Goal: Transaction & Acquisition: Book appointment/travel/reservation

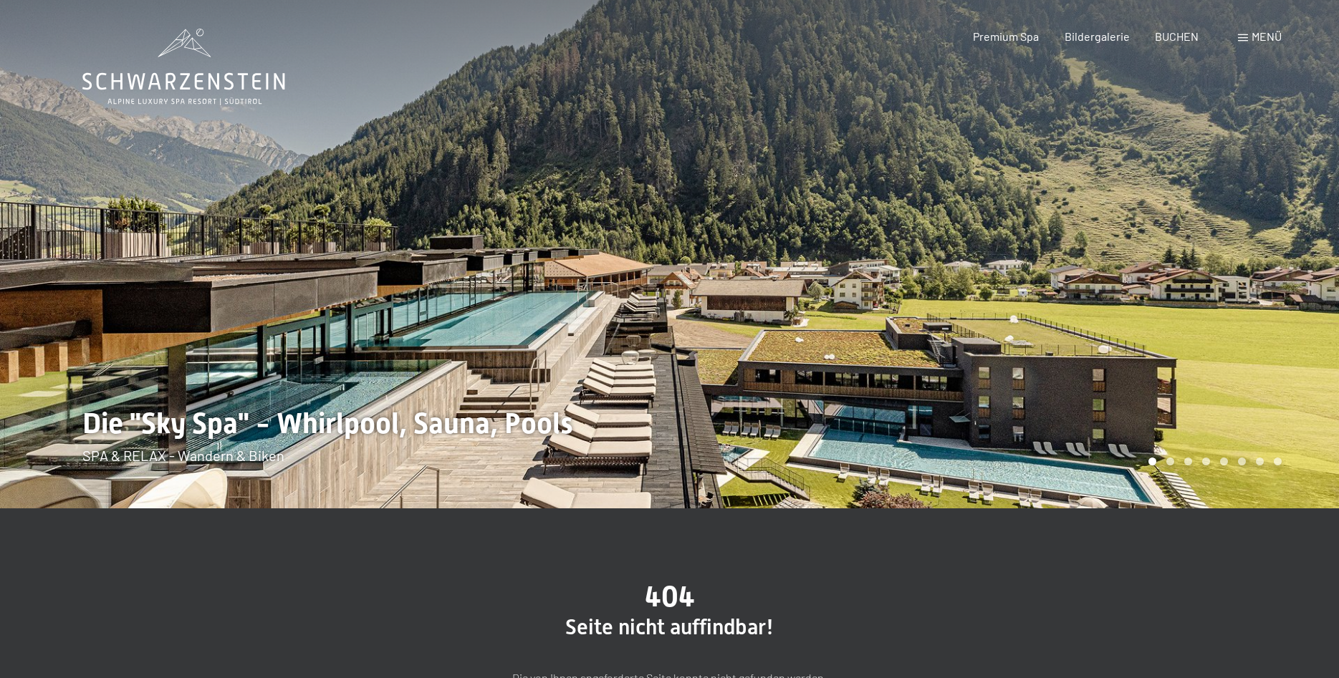
click at [182, 80] on icon at bounding box center [183, 67] width 203 height 77
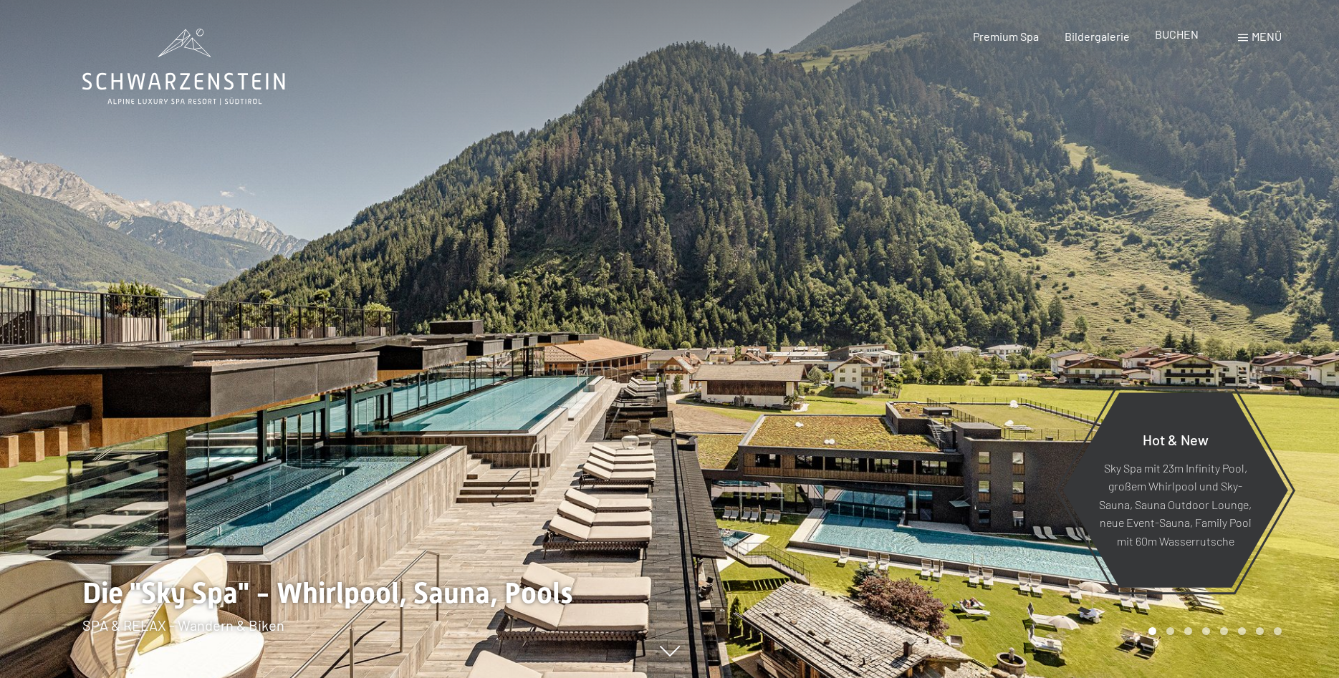
click at [1177, 39] on span "BUCHEN" at bounding box center [1177, 34] width 44 height 14
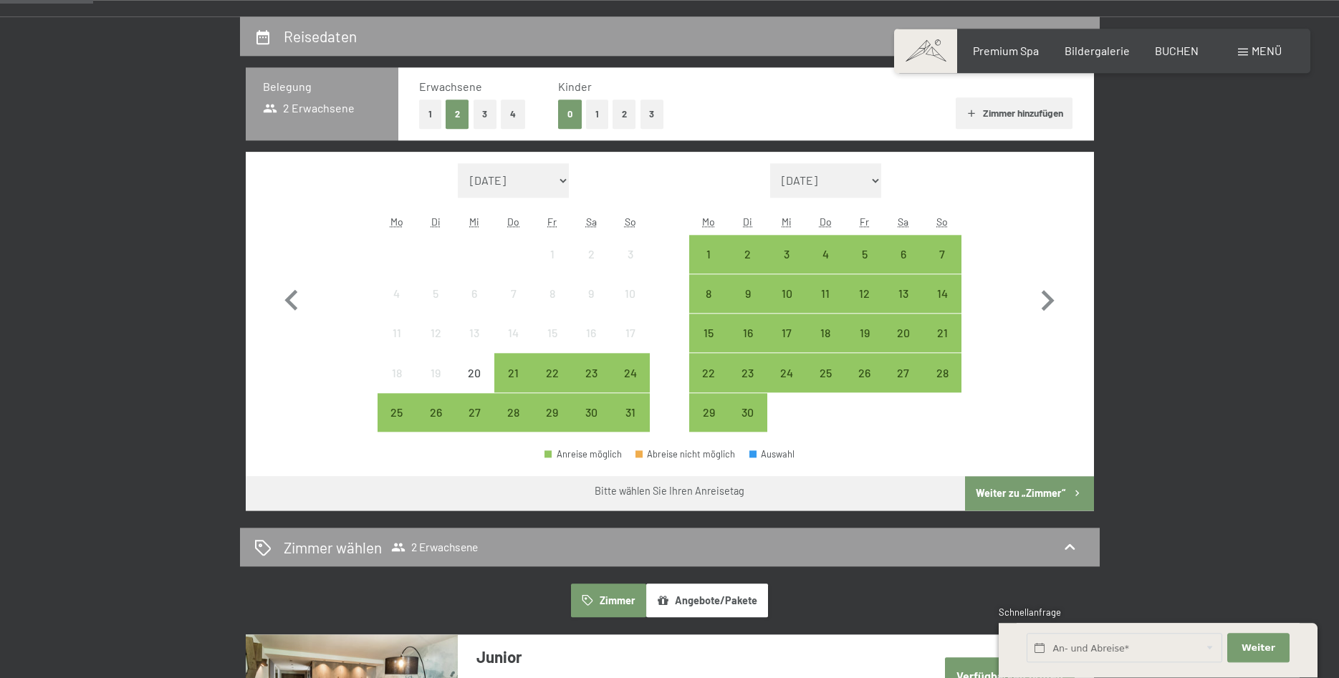
scroll to position [292, 0]
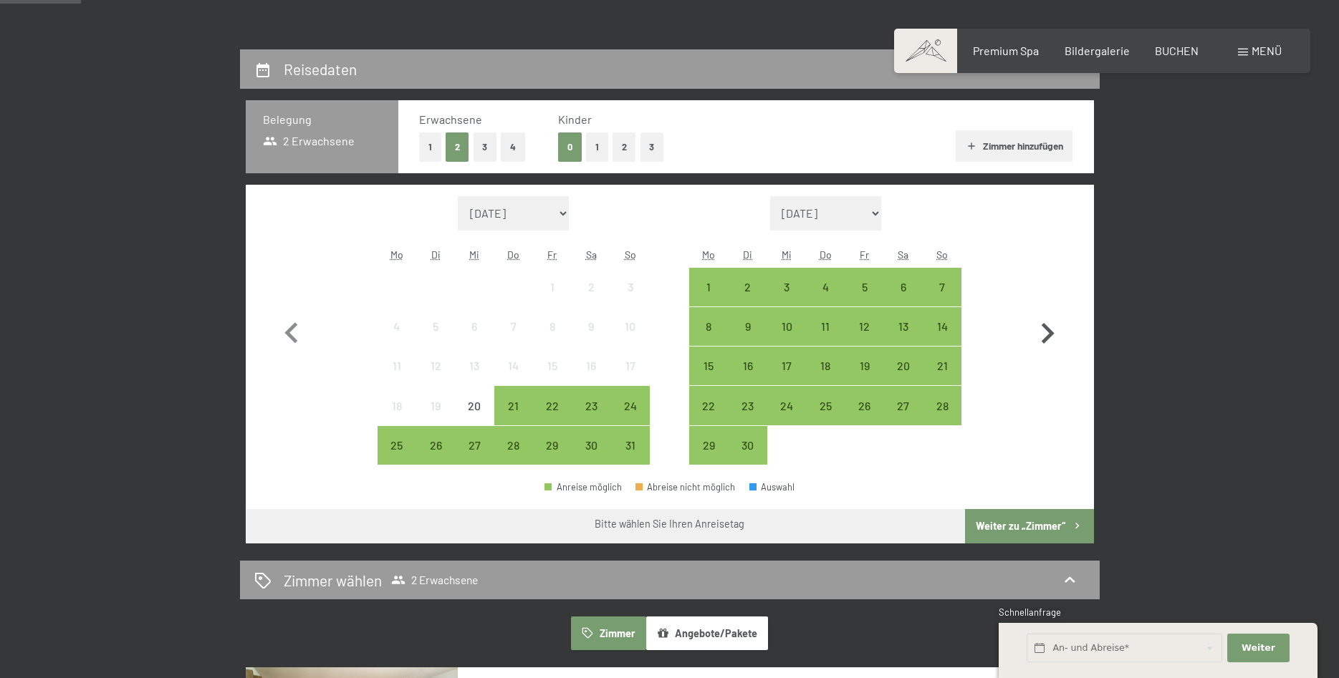
click at [1046, 338] on icon "button" at bounding box center [1047, 333] width 13 height 21
select select "2025-09-01"
select select "2025-10-01"
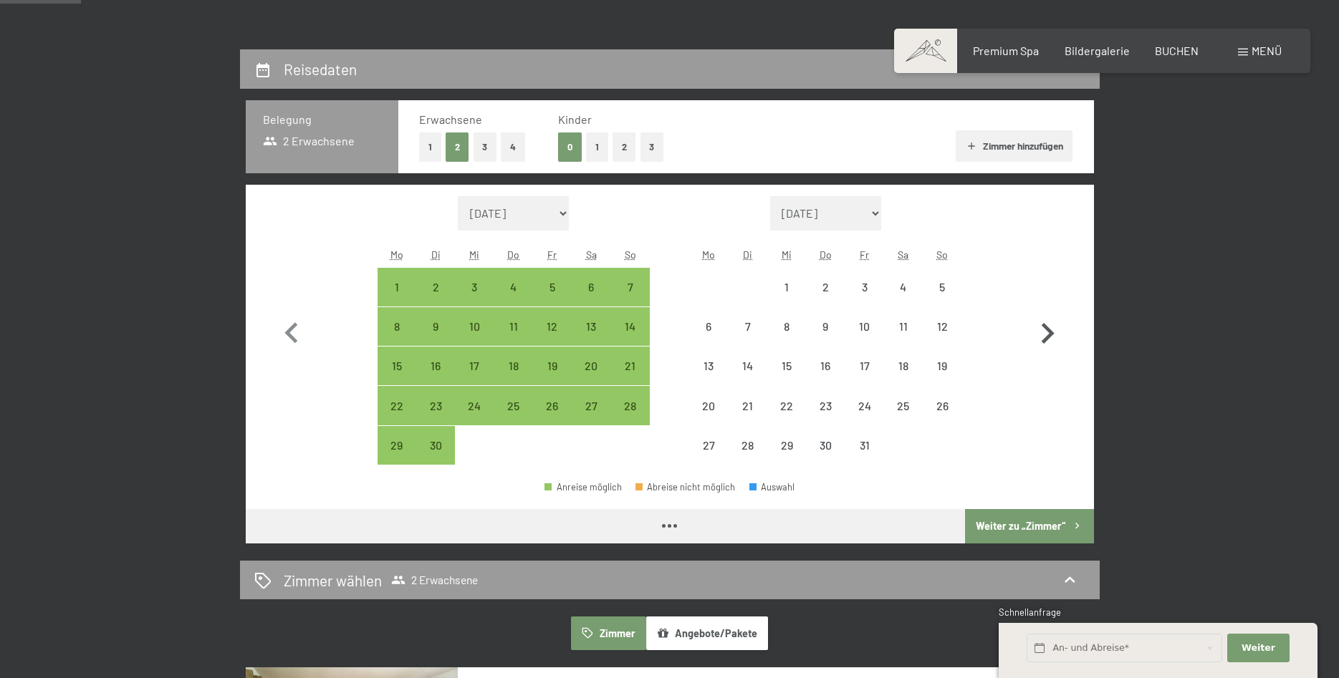
click at [1045, 338] on icon "button" at bounding box center [1047, 333] width 13 height 21
select select "2025-10-01"
select select "2025-11-01"
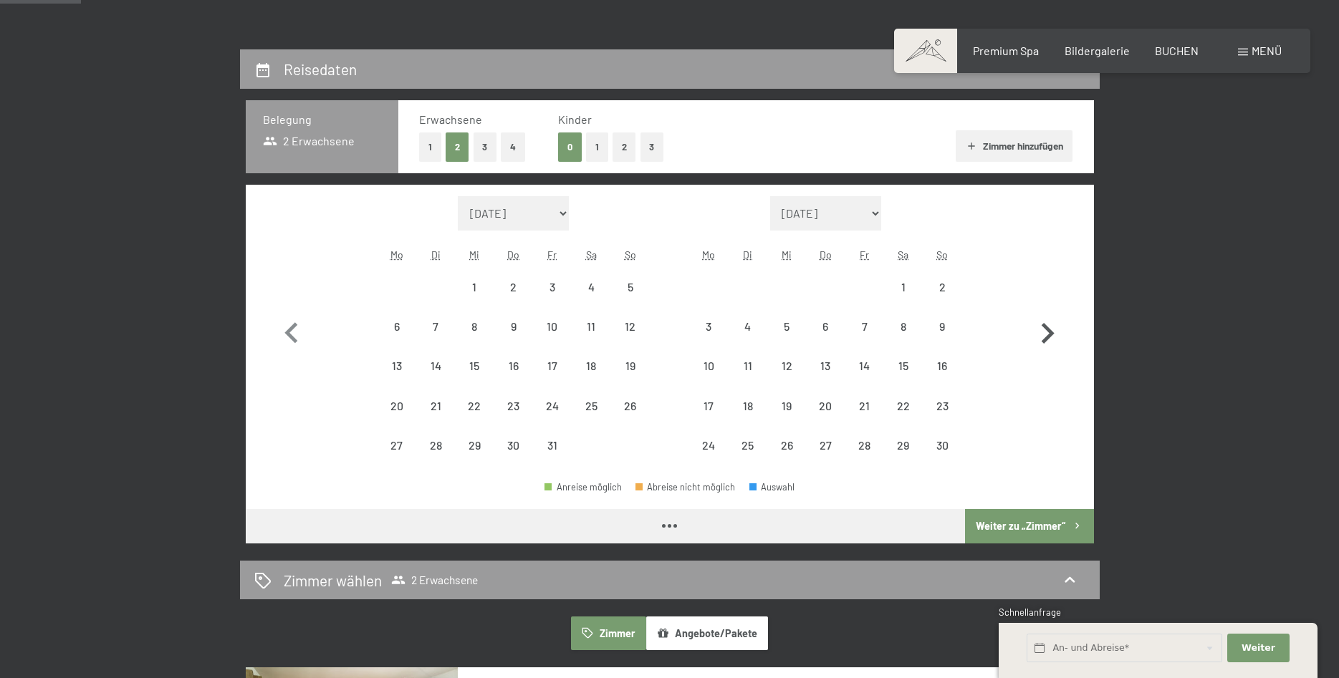
select select "2025-10-01"
select select "2025-11-01"
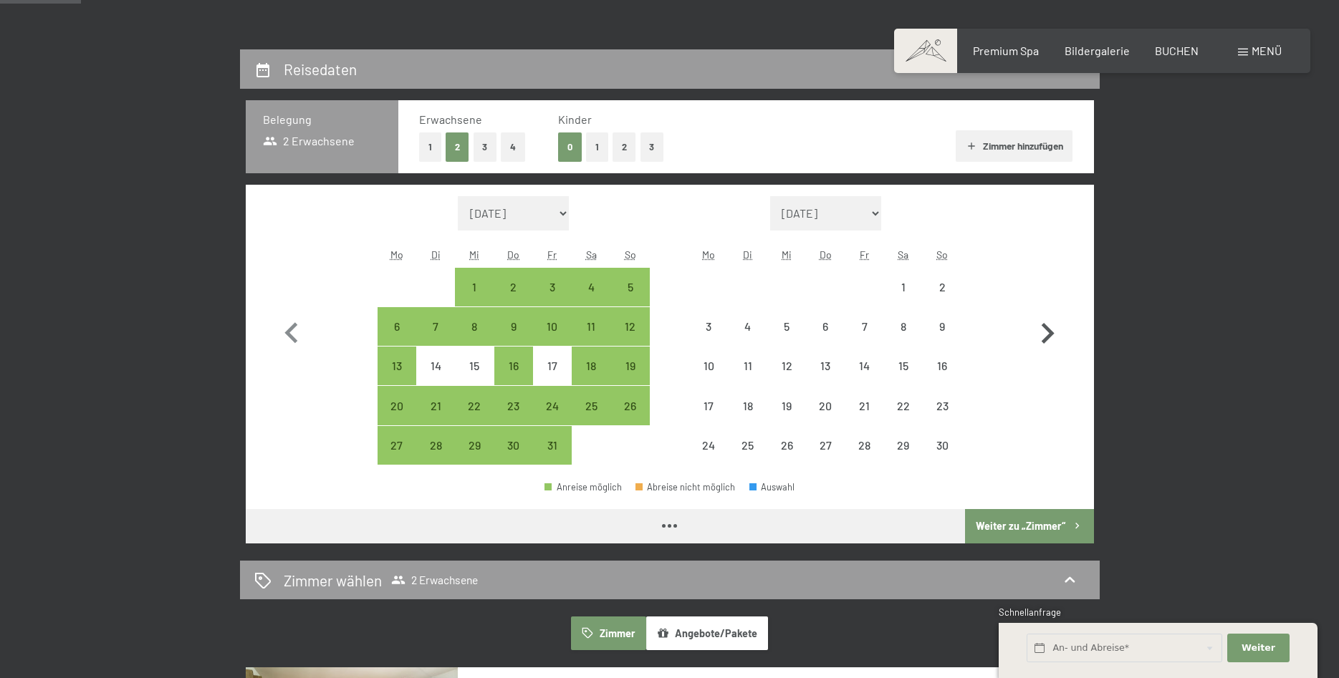
click at [1045, 338] on icon "button" at bounding box center [1047, 333] width 13 height 21
select select "2025-11-01"
select select "2025-12-01"
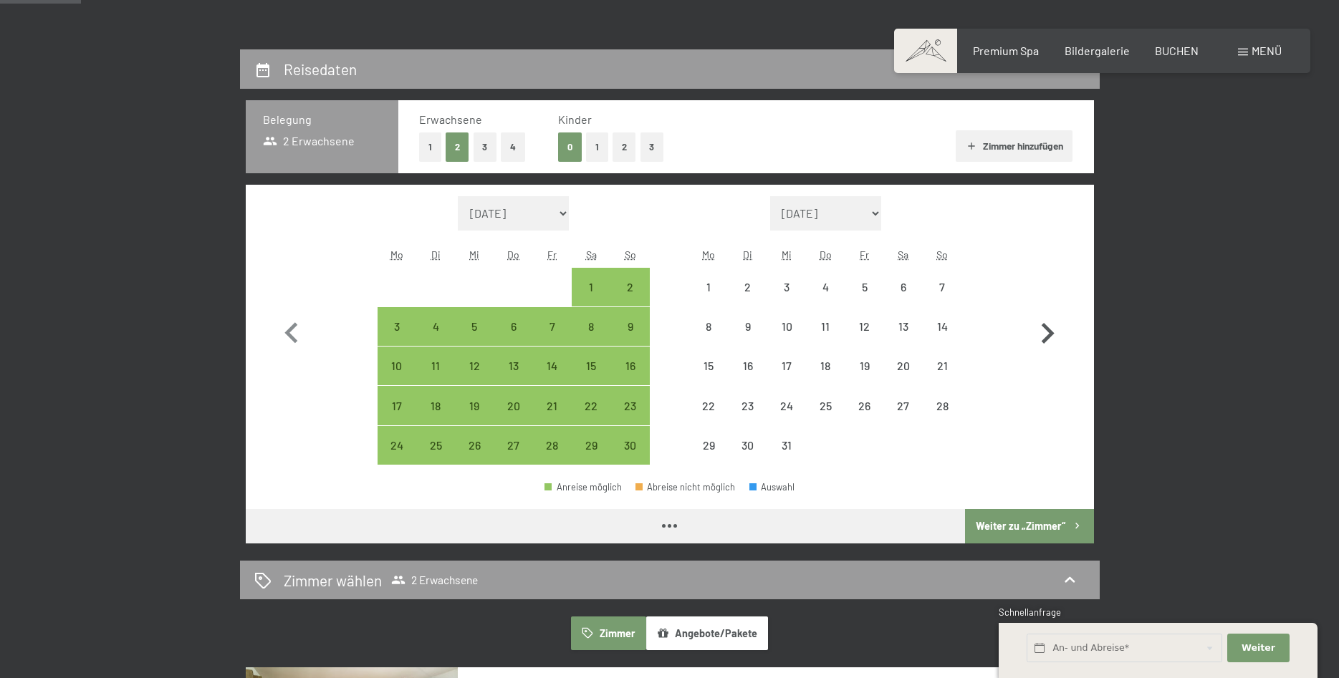
select select "2025-11-01"
select select "2025-12-01"
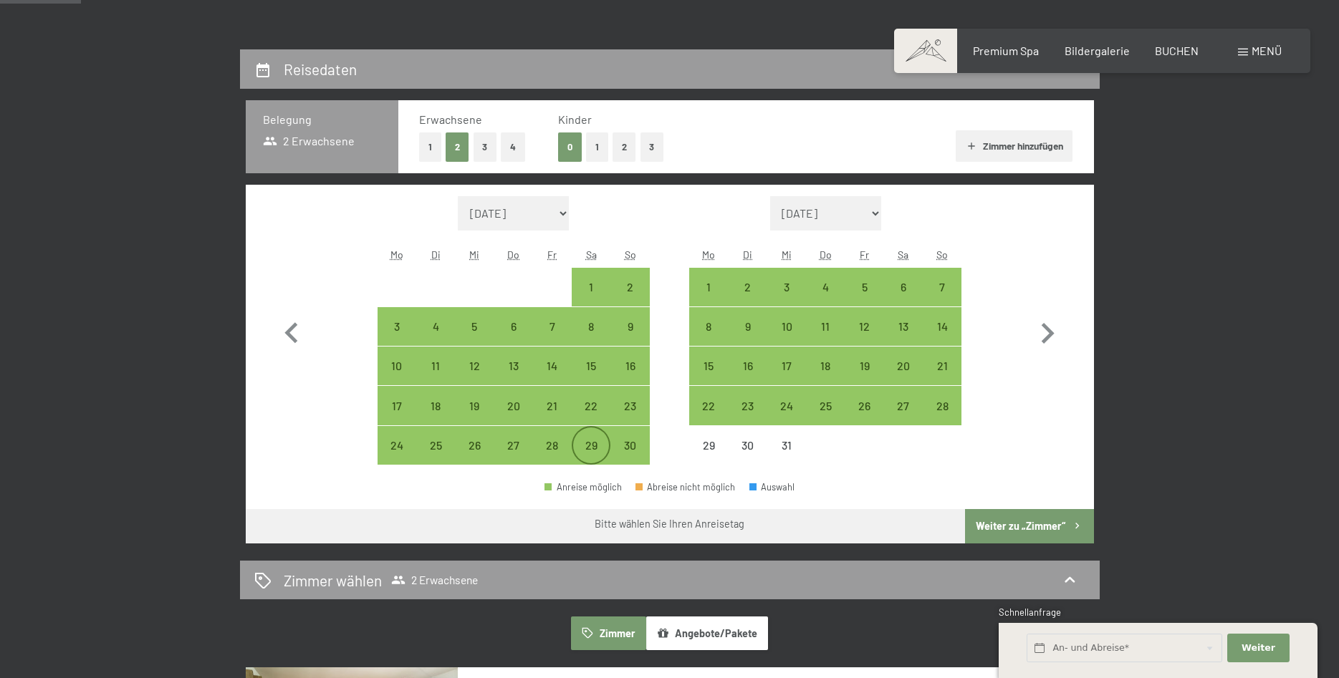
click at [587, 448] on div "29" at bounding box center [591, 458] width 36 height 36
select select "2025-11-01"
select select "2025-12-01"
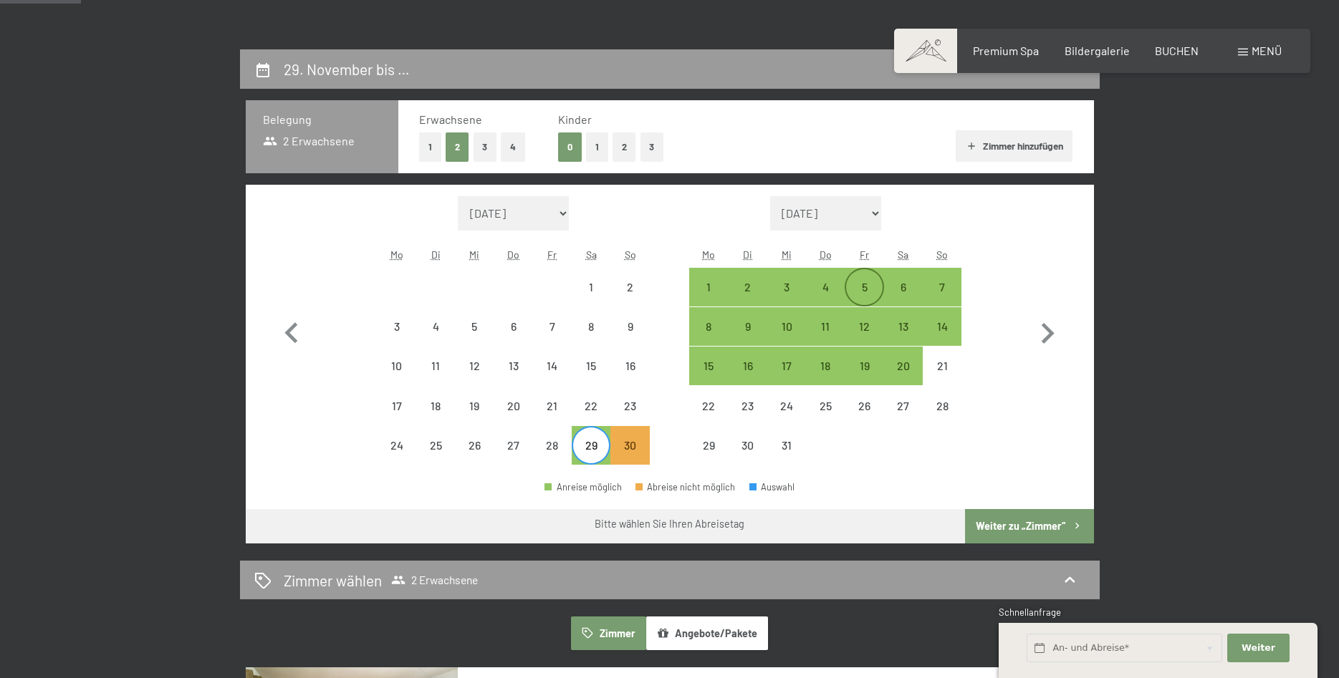
click at [864, 288] on div "5" at bounding box center [864, 299] width 36 height 36
select select "2025-11-01"
select select "2025-12-01"
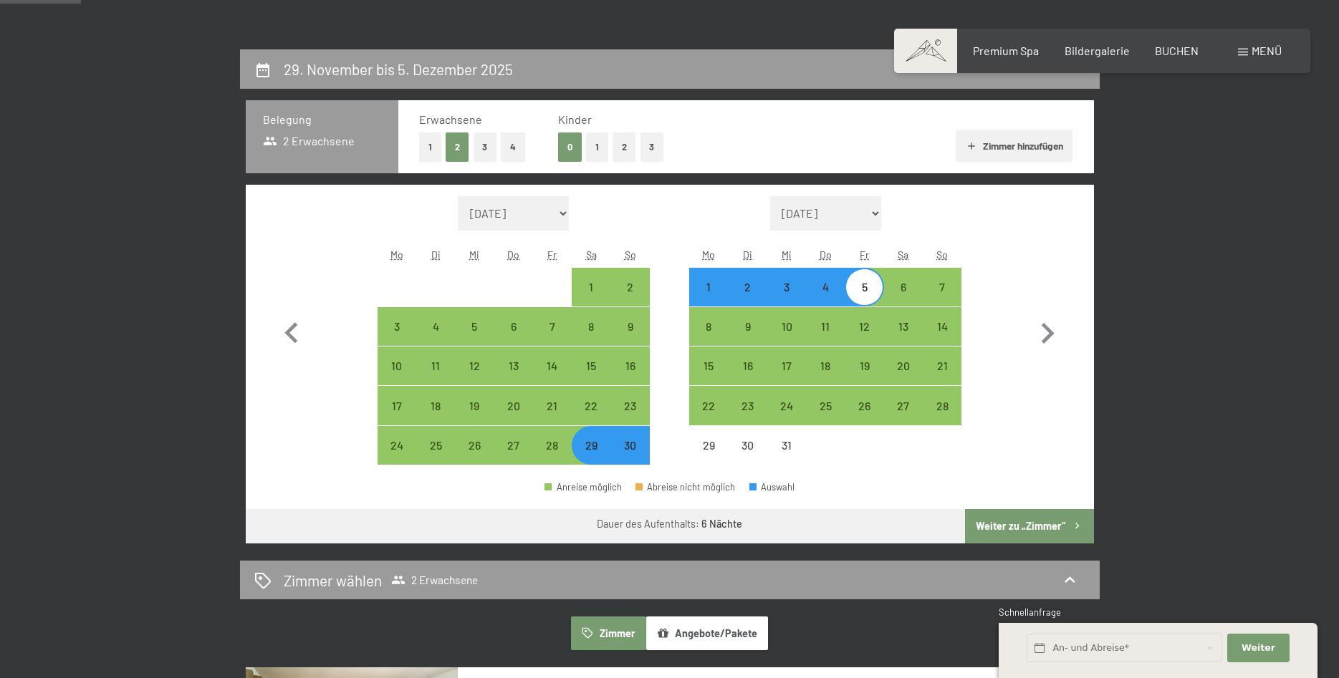
click at [1016, 521] on button "Weiter zu „Zimmer“" at bounding box center [1029, 526] width 128 height 34
select select "2025-11-01"
select select "2025-12-01"
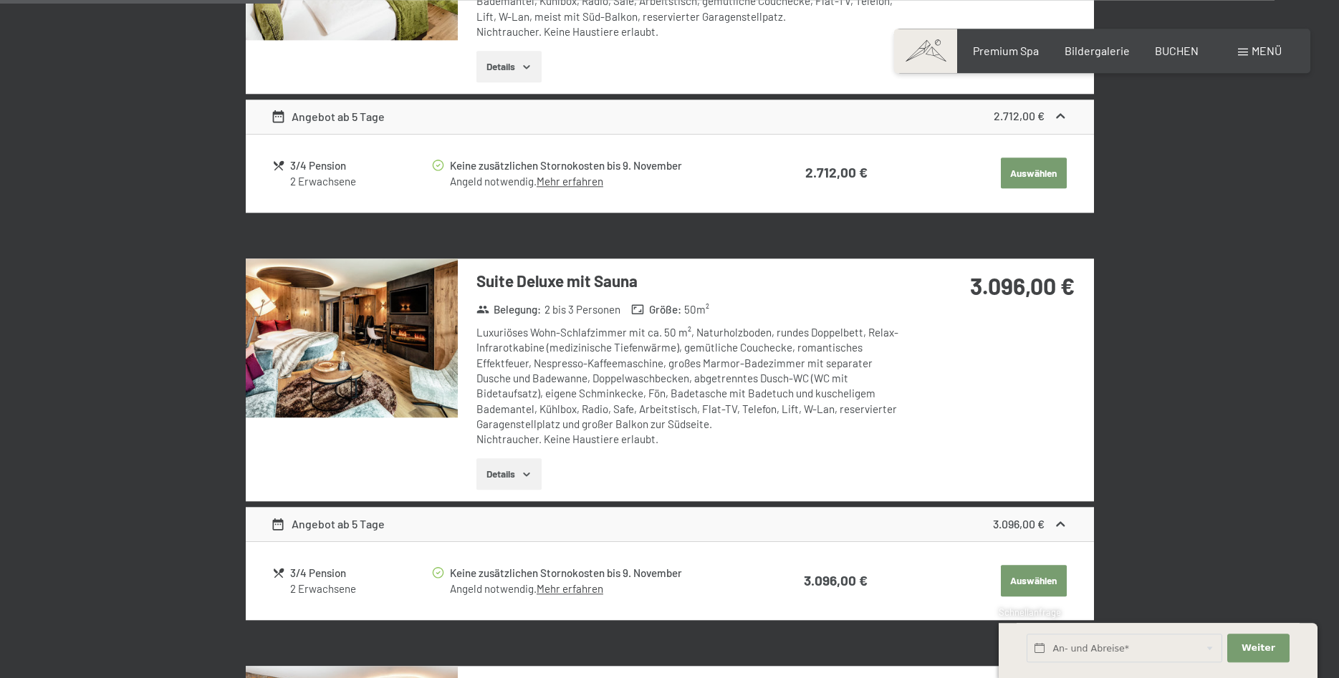
scroll to position [999, 0]
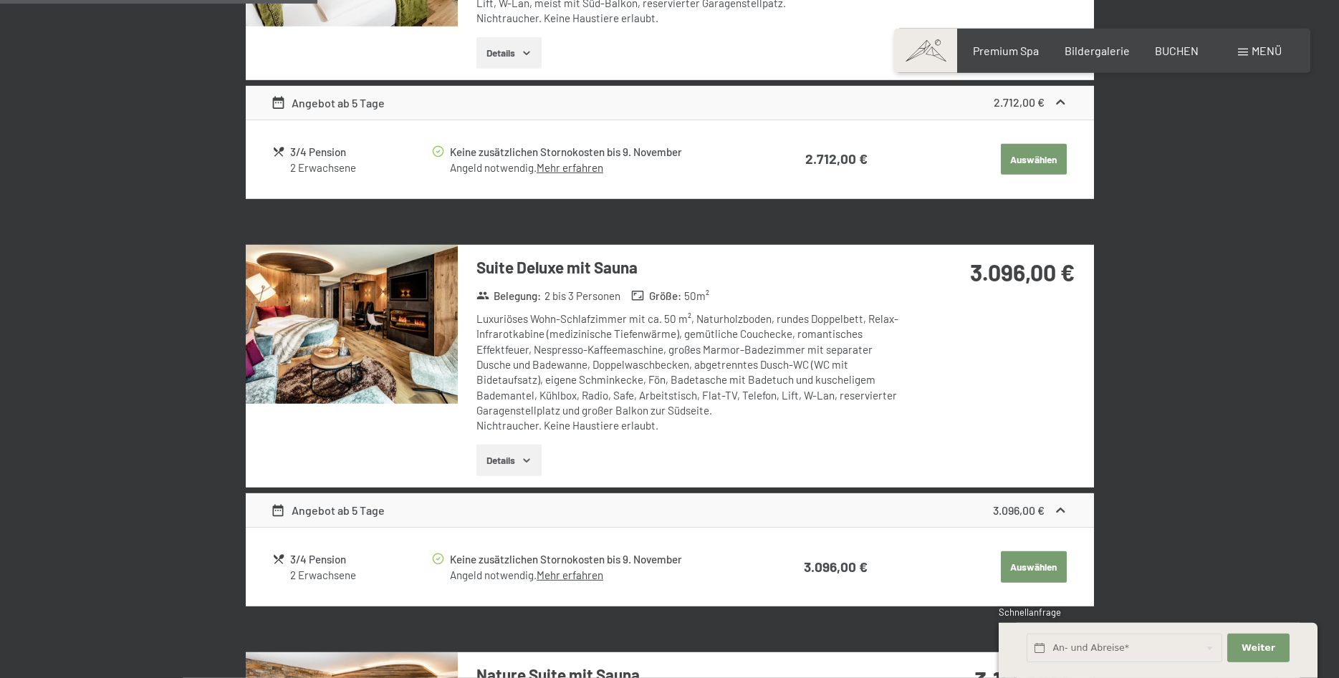
click at [516, 461] on button "Details" at bounding box center [508, 461] width 65 height 32
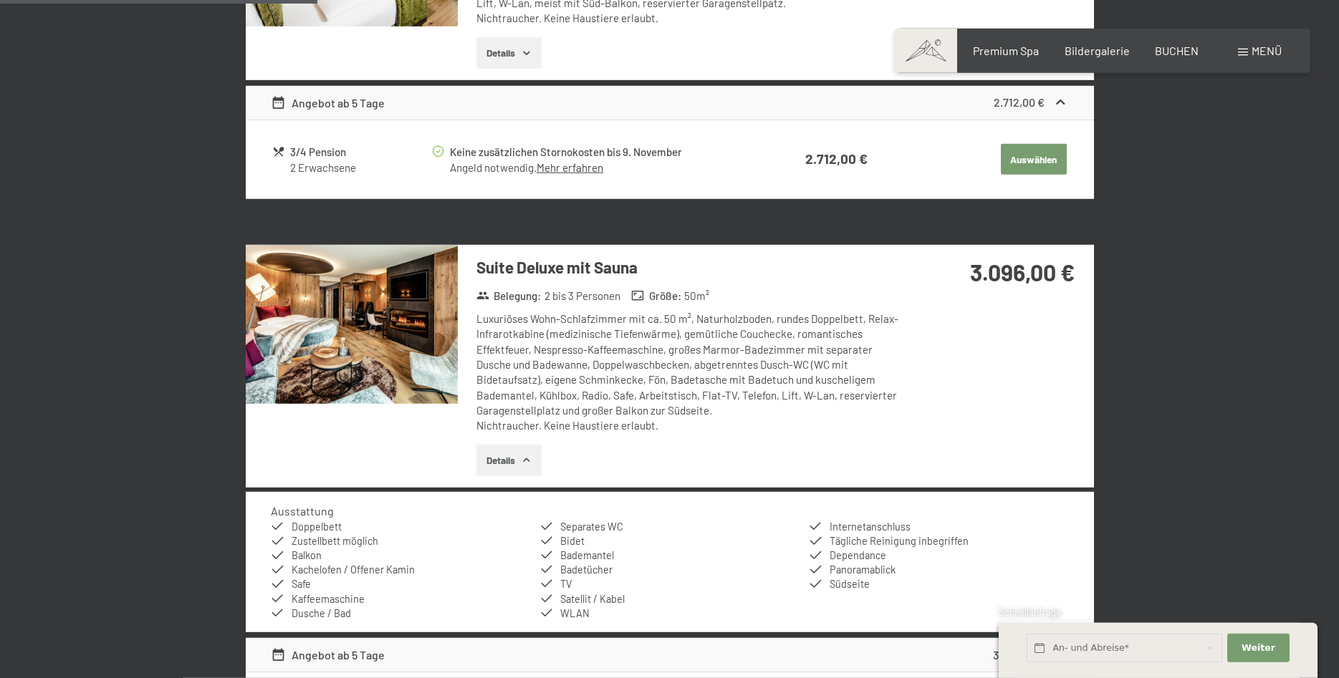
click at [516, 461] on button "Details" at bounding box center [508, 461] width 65 height 32
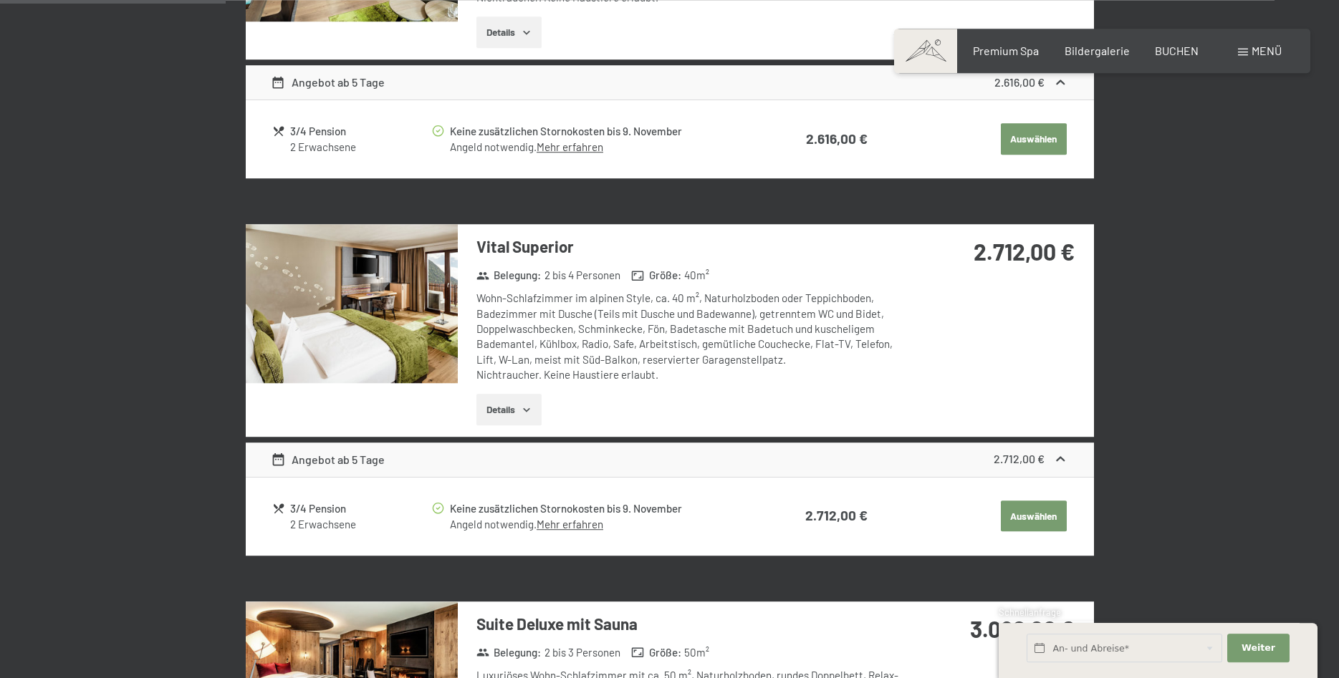
scroll to position [634, 0]
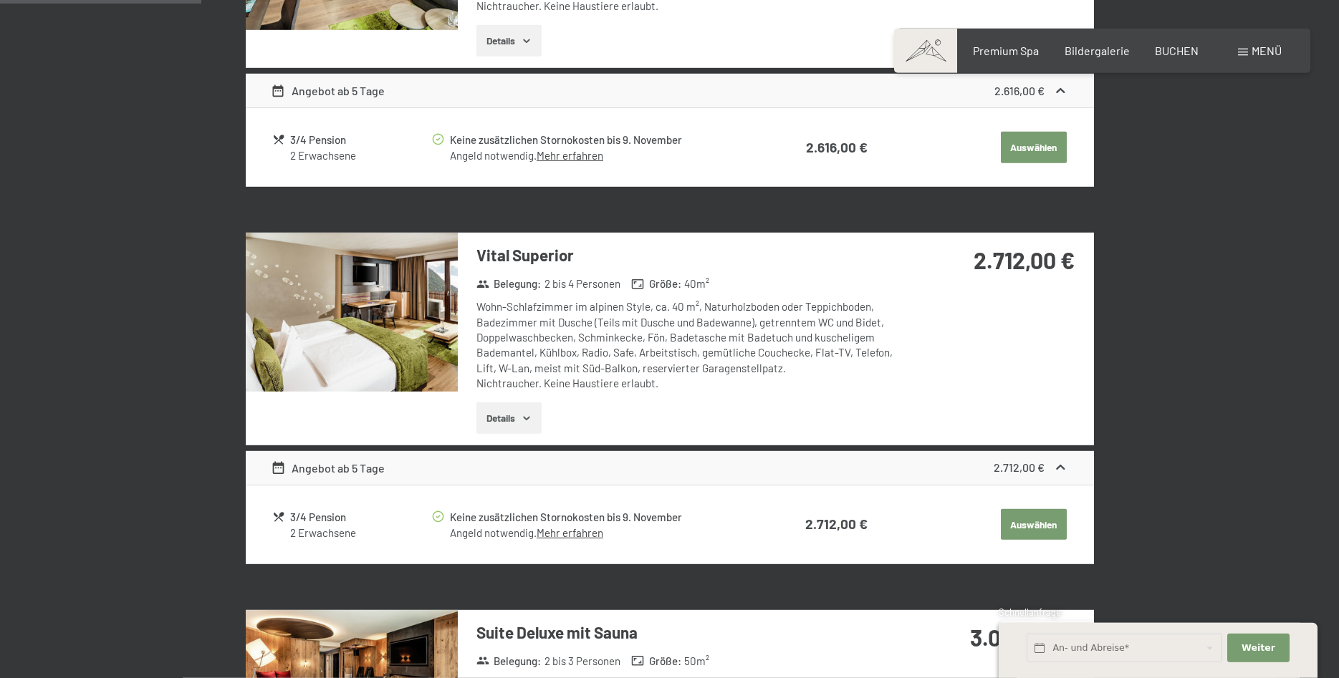
click at [531, 418] on icon "button" at bounding box center [526, 418] width 11 height 11
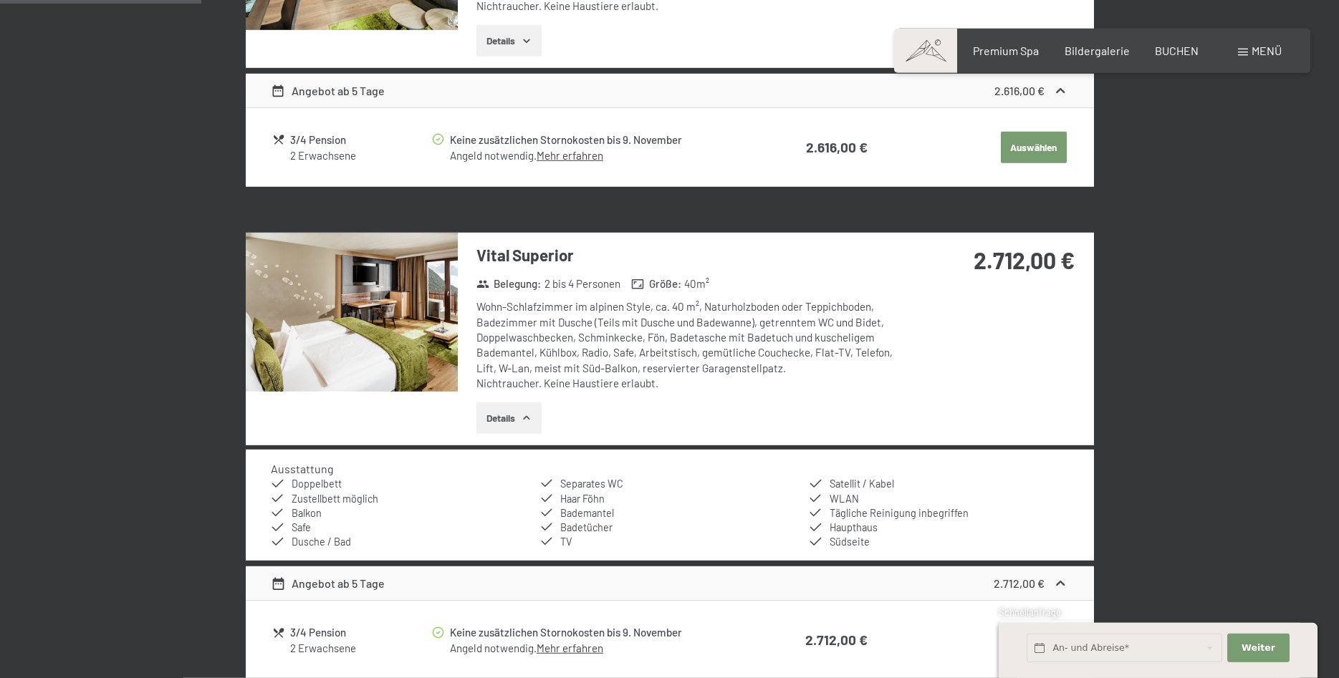
click at [529, 418] on icon "button" at bounding box center [526, 418] width 6 height 4
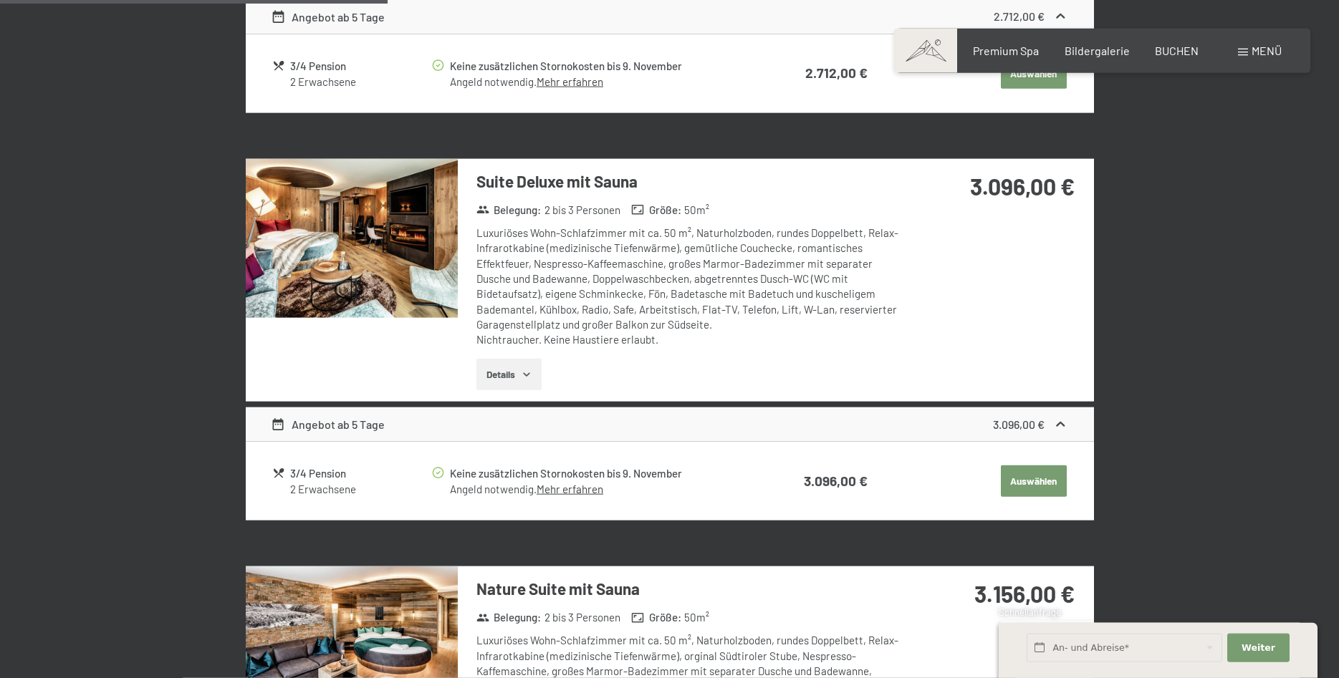
scroll to position [1072, 0]
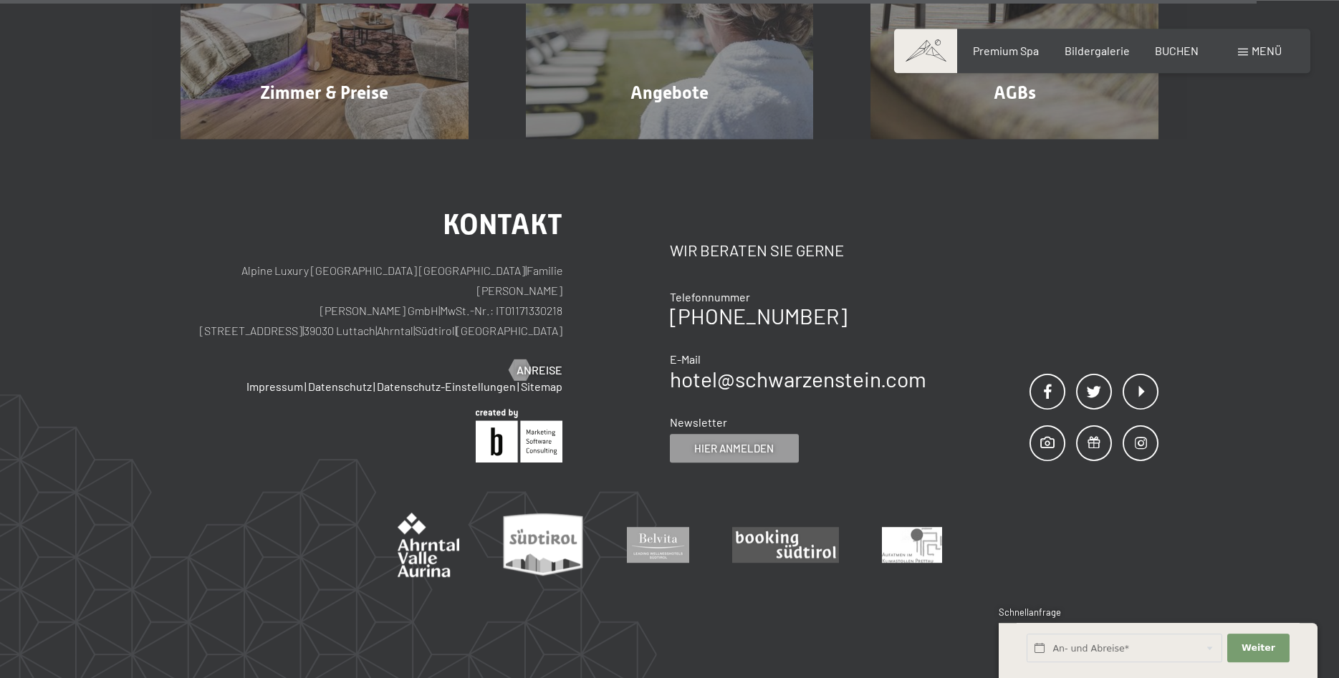
scroll to position [1460, 0]
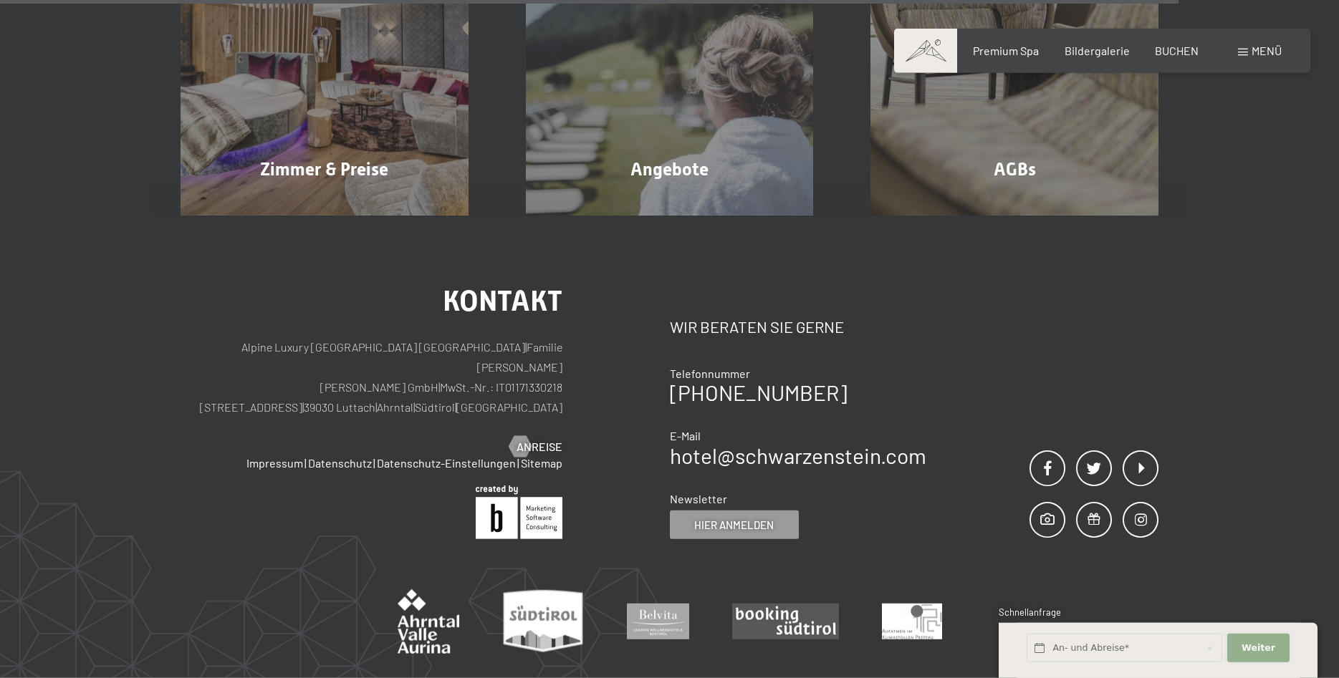
click at [1254, 652] on span "Weiter" at bounding box center [1258, 648] width 34 height 13
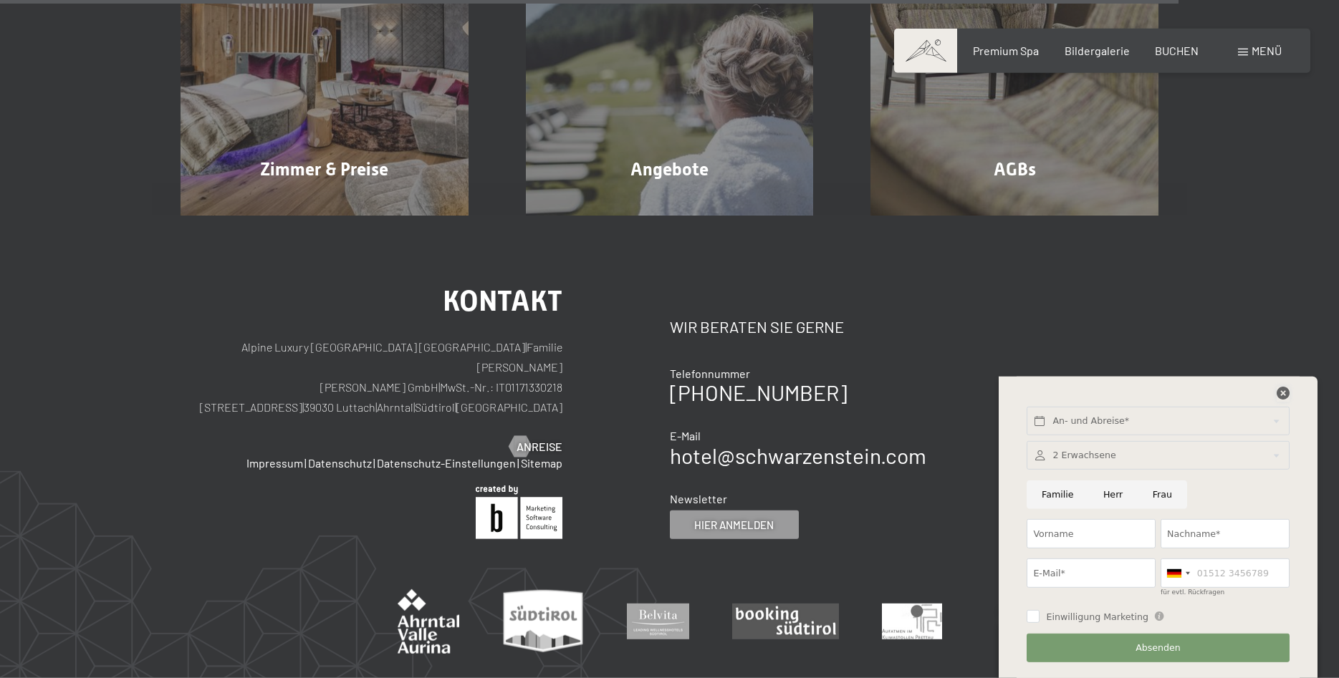
click at [1281, 392] on icon at bounding box center [1282, 393] width 13 height 13
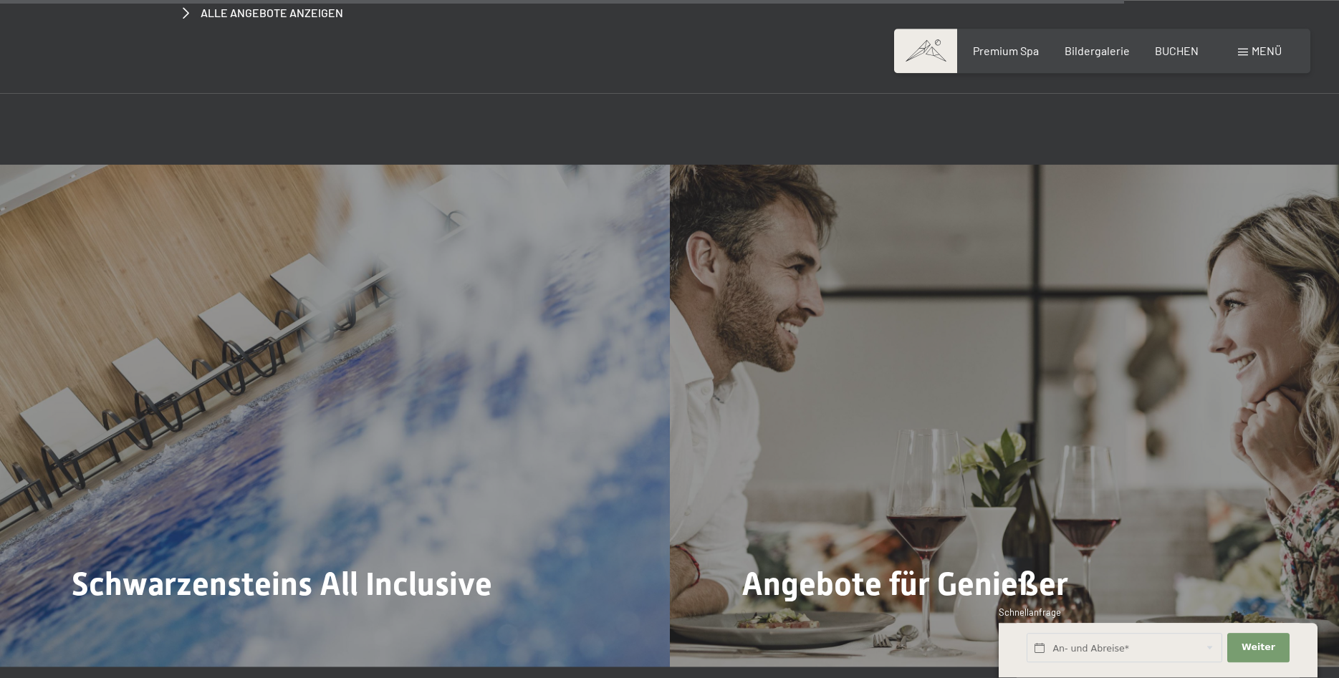
scroll to position [6064, 0]
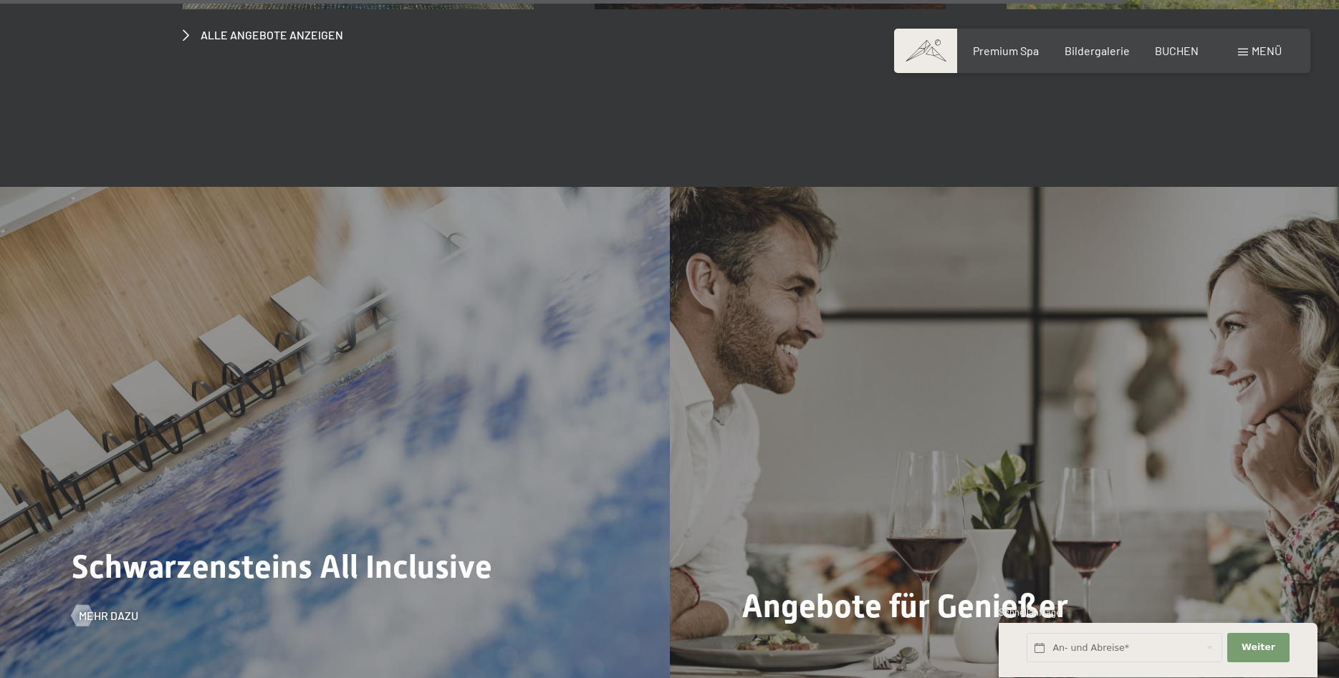
click at [430, 392] on div "Schwarzensteins All Inclusive Mehr dazu" at bounding box center [335, 438] width 670 height 502
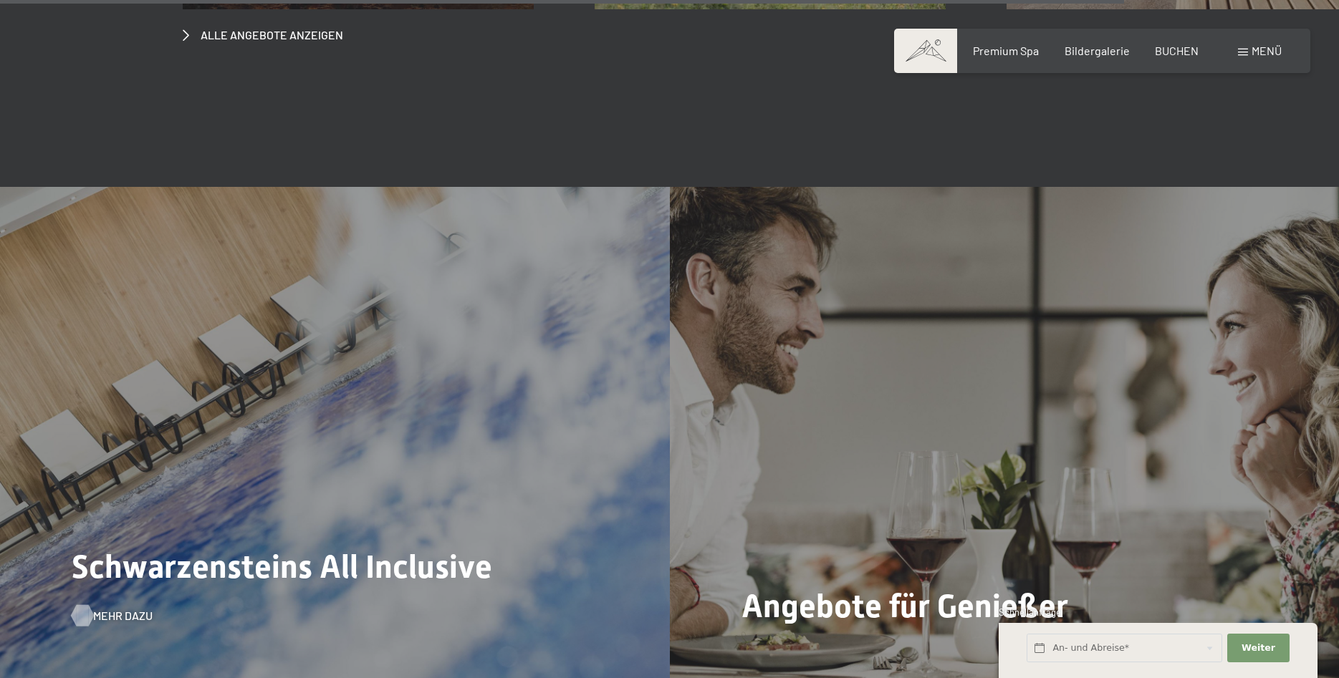
click at [98, 608] on span "Mehr dazu" at bounding box center [122, 616] width 59 height 16
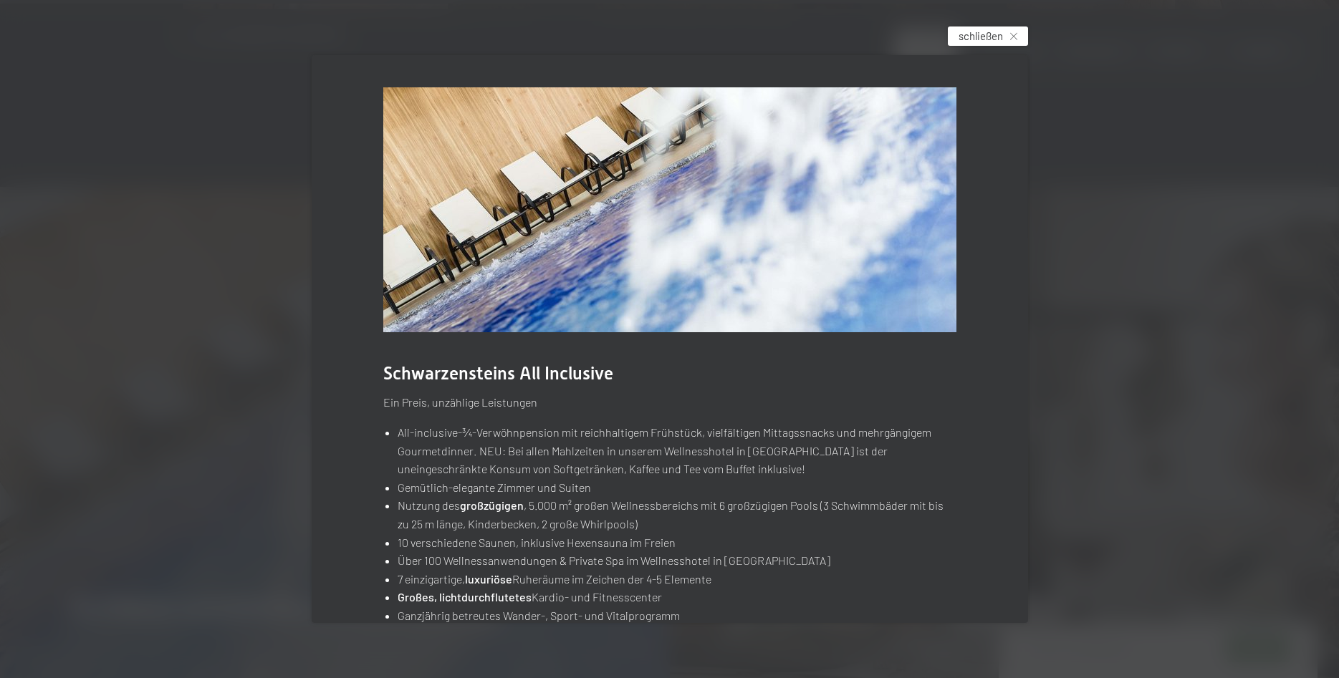
click at [986, 32] on span "schließen" at bounding box center [980, 36] width 44 height 15
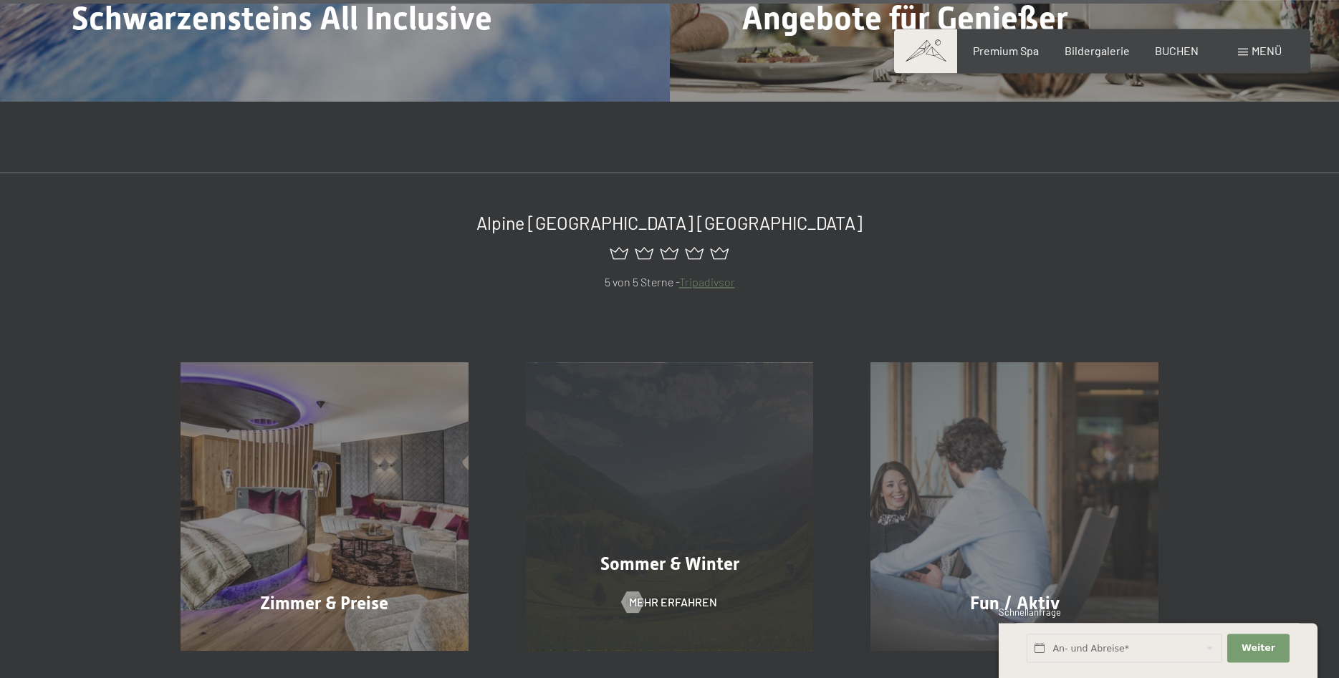
scroll to position [6721, 0]
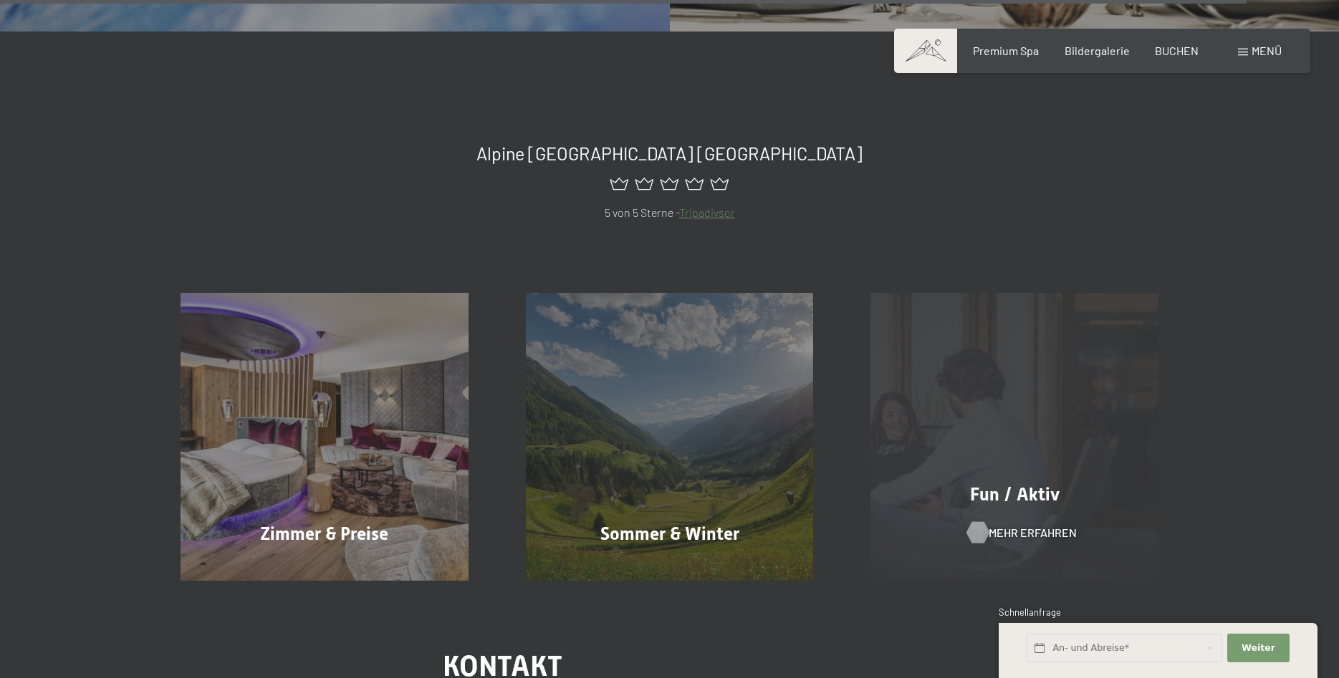
click at [1023, 525] on span "Mehr erfahren" at bounding box center [1032, 533] width 88 height 16
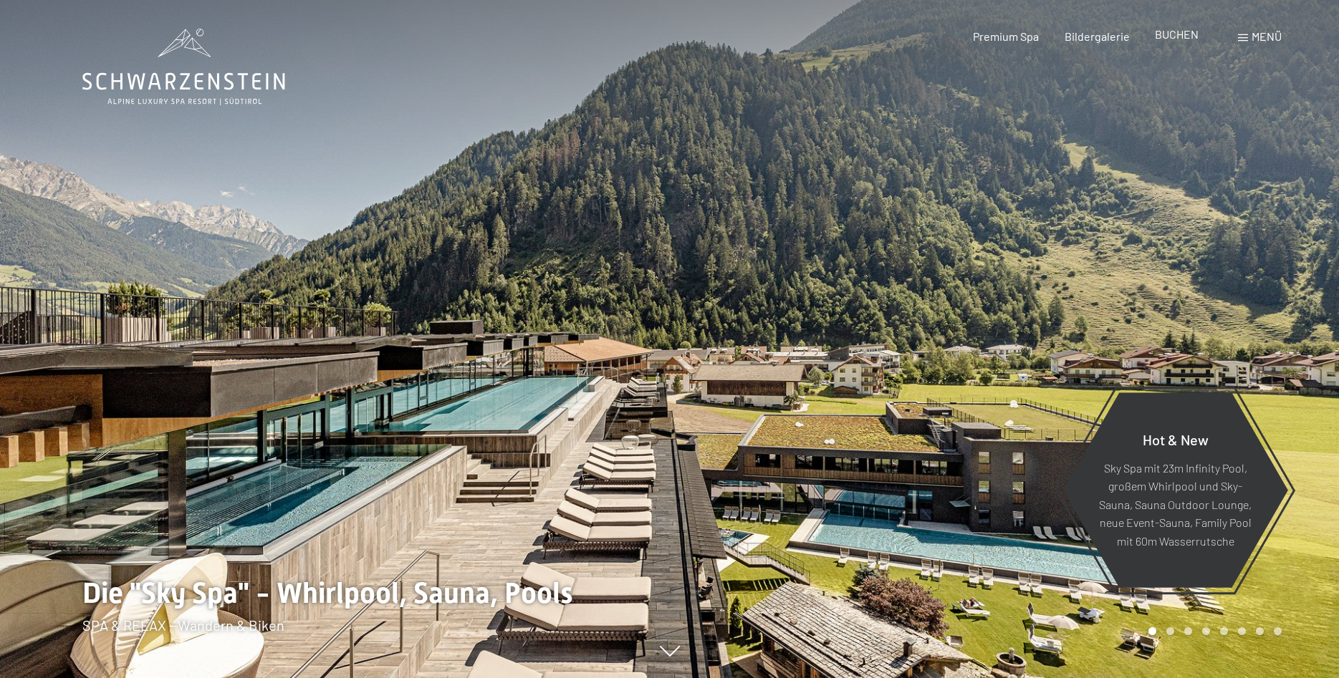
click at [1177, 37] on span "BUCHEN" at bounding box center [1177, 34] width 44 height 14
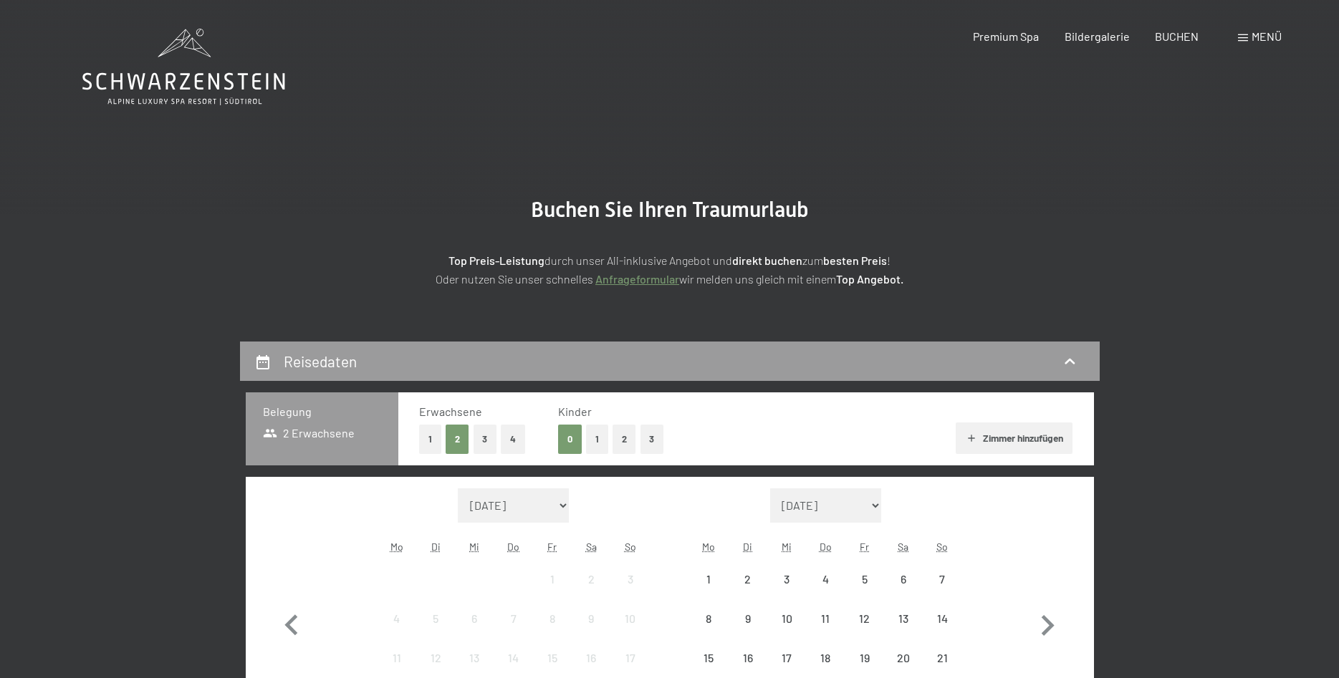
scroll to position [292, 0]
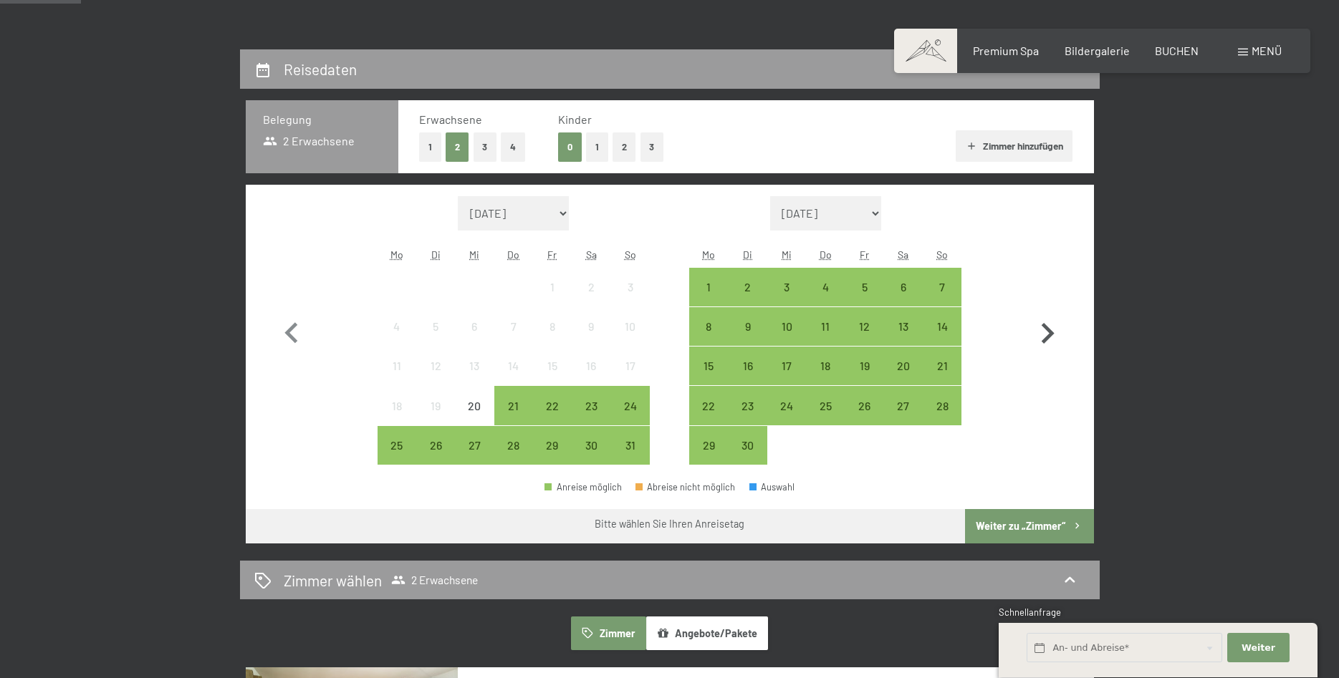
click at [1049, 333] on icon "button" at bounding box center [1047, 333] width 13 height 21
select select "2025-09-01"
select select "2025-10-01"
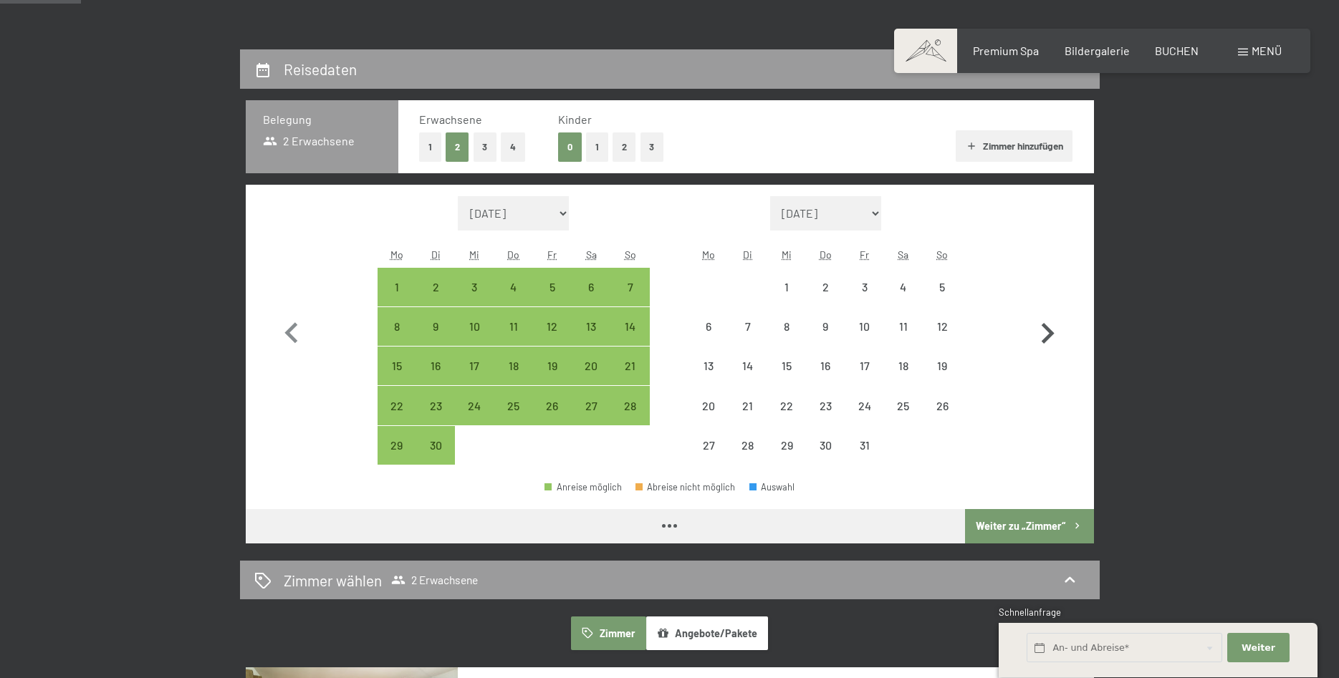
click at [1049, 333] on icon "button" at bounding box center [1047, 333] width 13 height 21
select select "2025-10-01"
select select "2025-11-01"
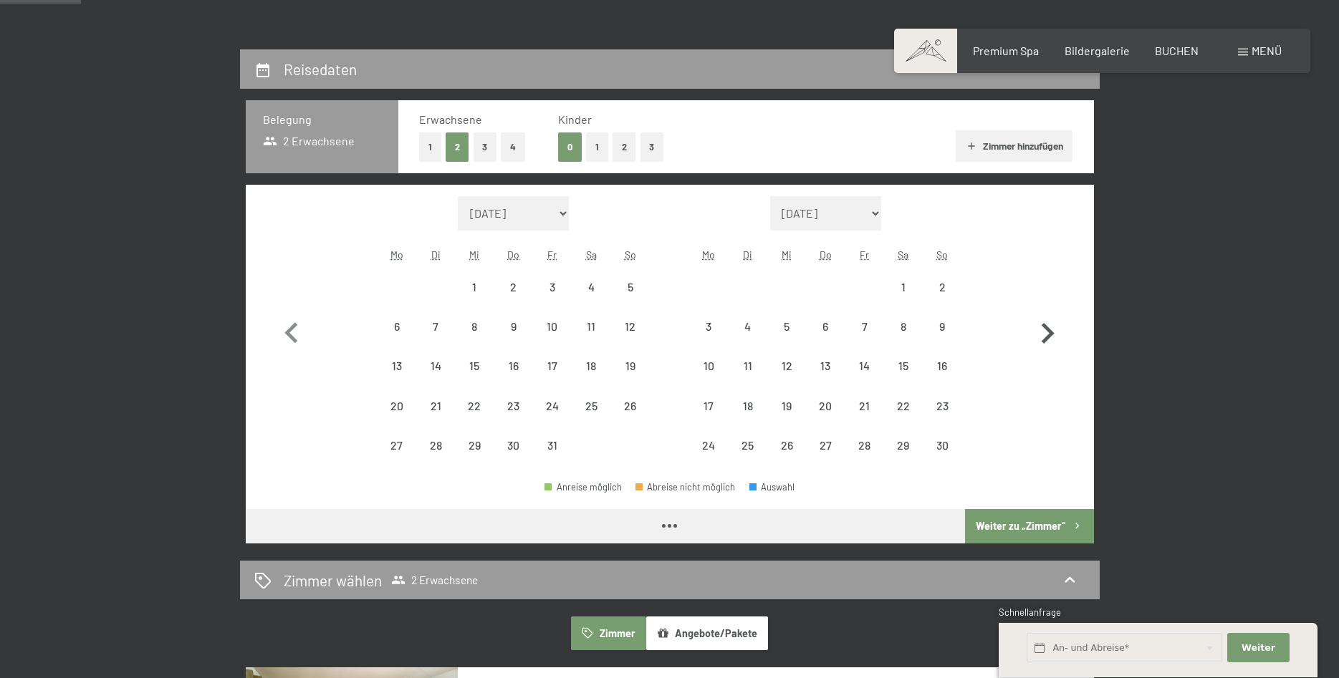
click at [1049, 333] on icon "button" at bounding box center [1047, 333] width 13 height 21
select select "2025-11-01"
select select "2025-12-01"
select select "2025-11-01"
select select "2025-12-01"
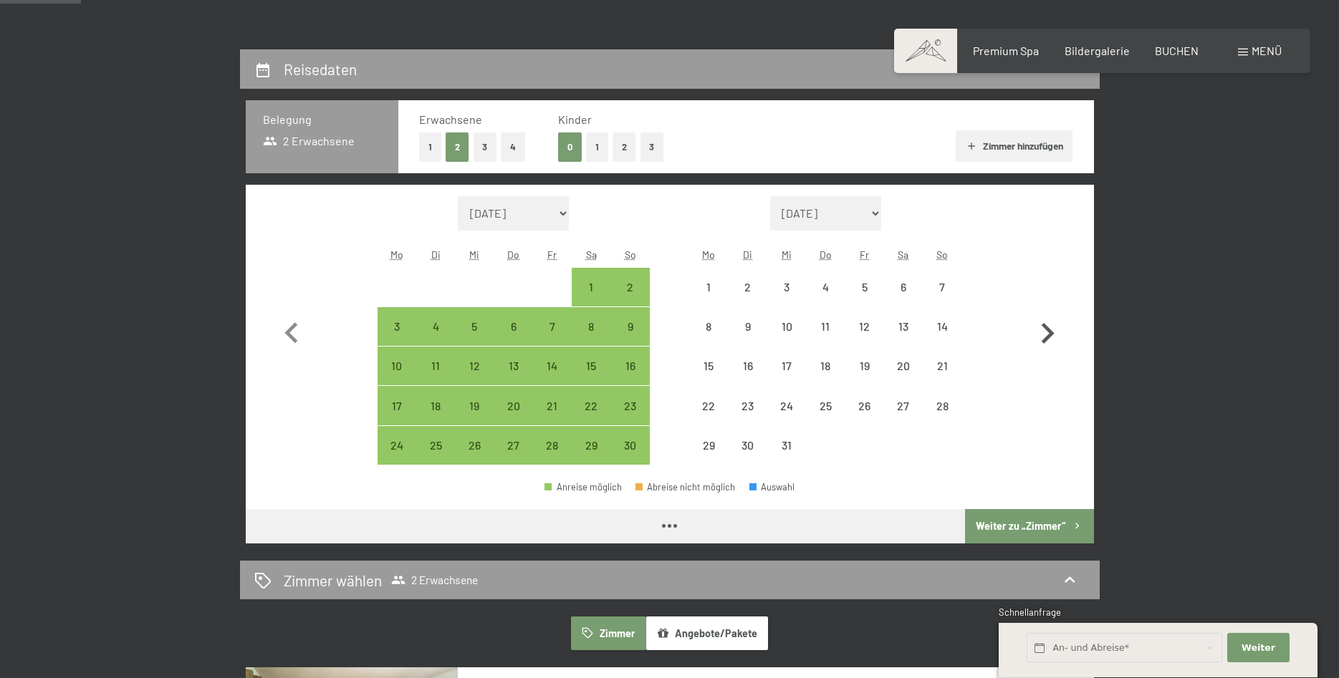
click at [1049, 333] on icon "button" at bounding box center [1047, 333] width 13 height 21
select select "2025-12-01"
select select "2026-01-01"
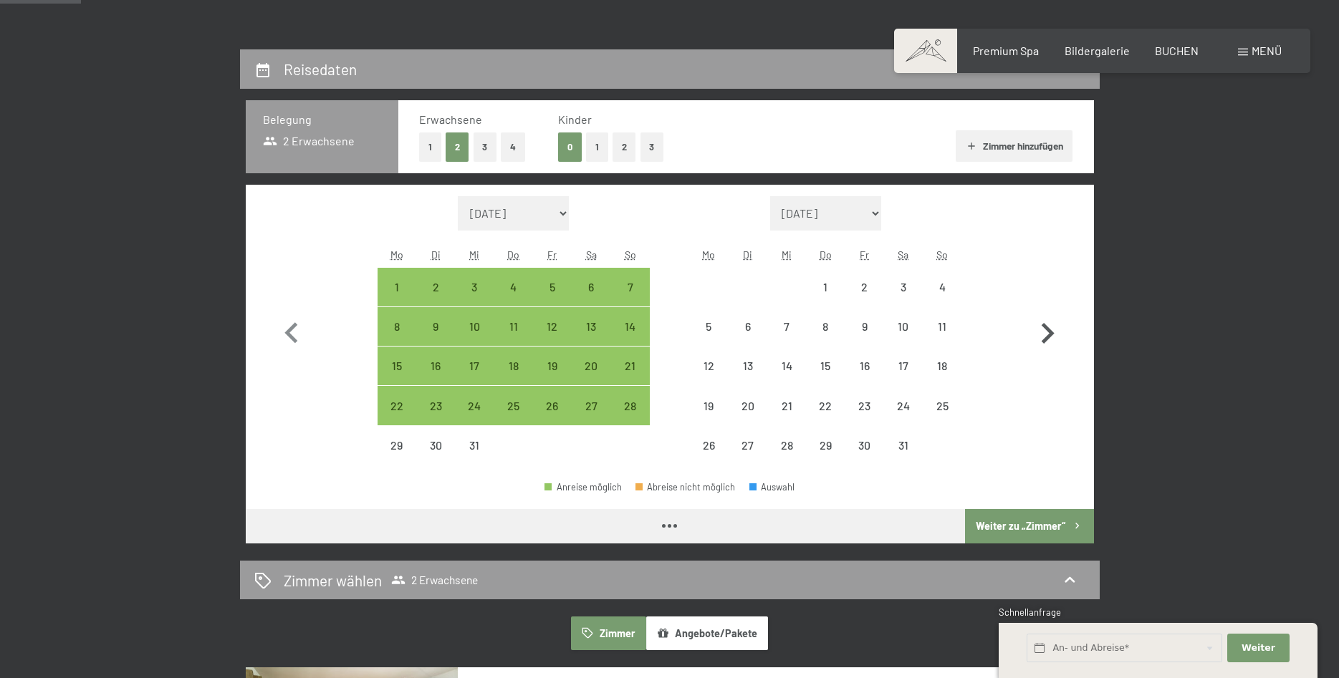
select select "2025-12-01"
select select "2026-01-01"
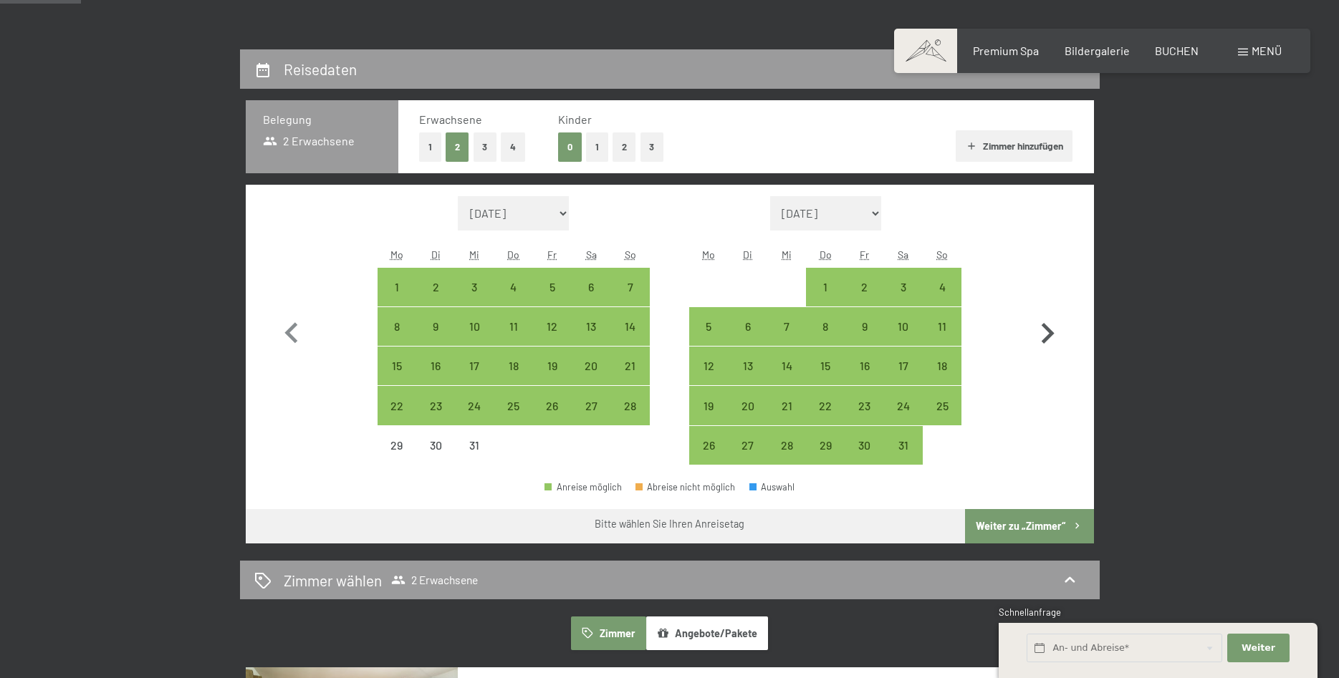
click at [1049, 333] on icon "button" at bounding box center [1047, 333] width 13 height 21
select select "2026-01-01"
select select "2026-02-01"
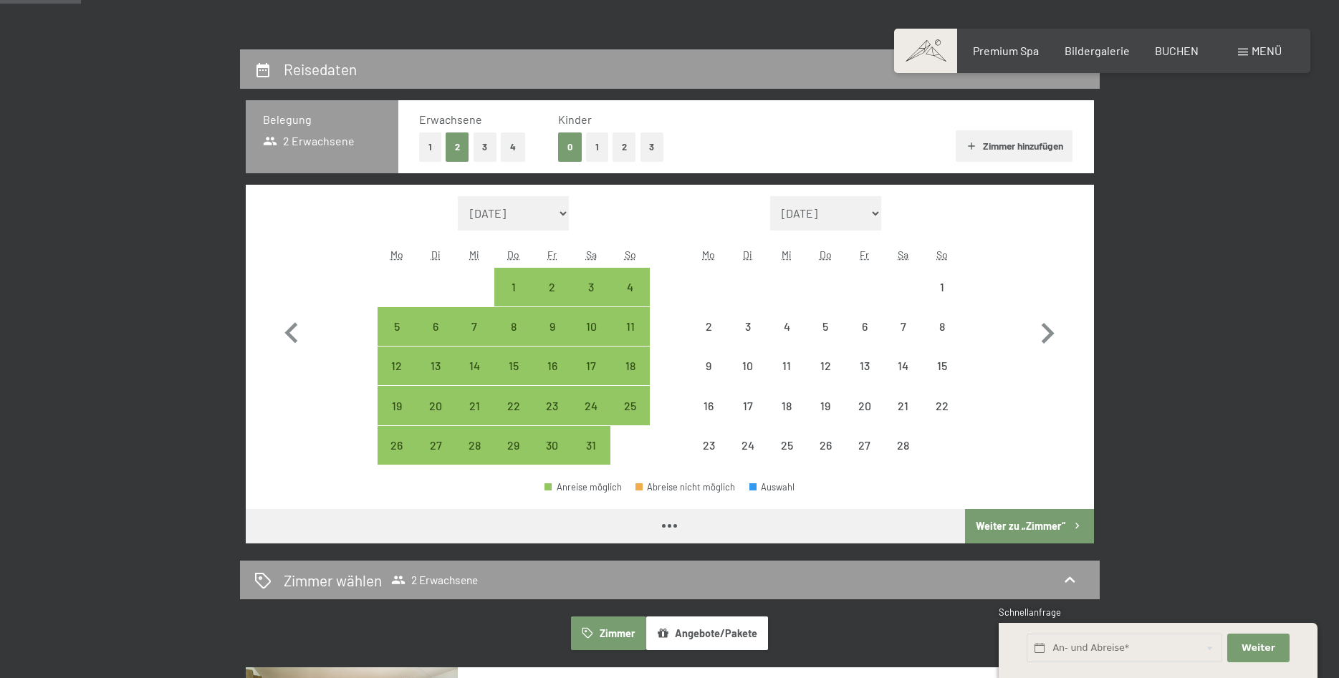
select select "2026-01-01"
select select "2026-02-01"
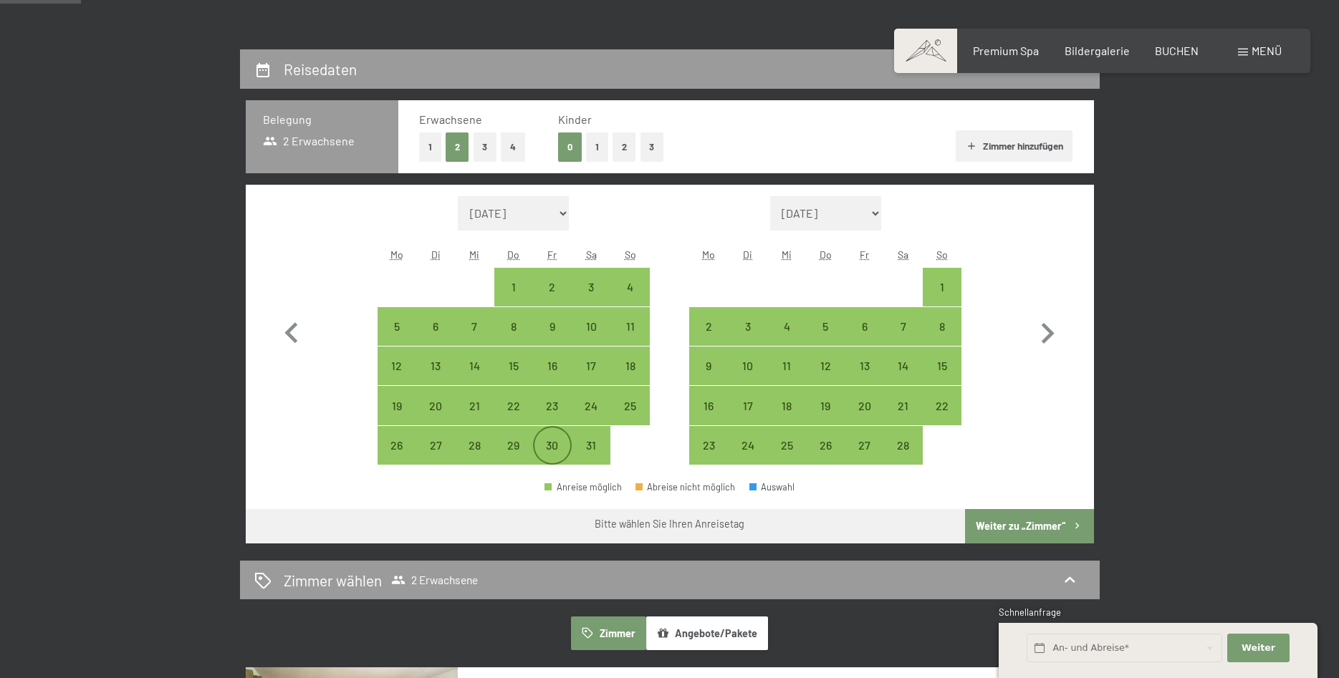
click at [561, 446] on div "30" at bounding box center [552, 458] width 36 height 36
select select "2026-01-01"
select select "2026-02-01"
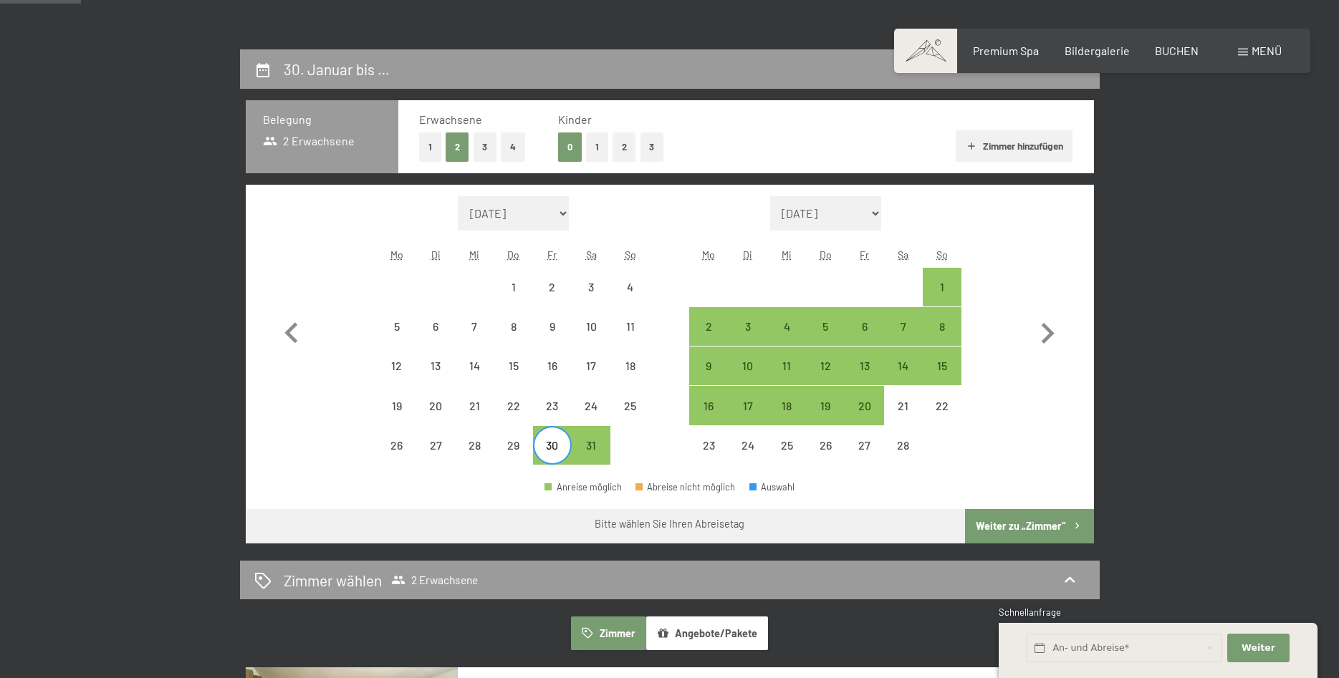
click at [555, 448] on div "30" at bounding box center [552, 458] width 36 height 36
select select "2026-01-01"
select select "2026-02-01"
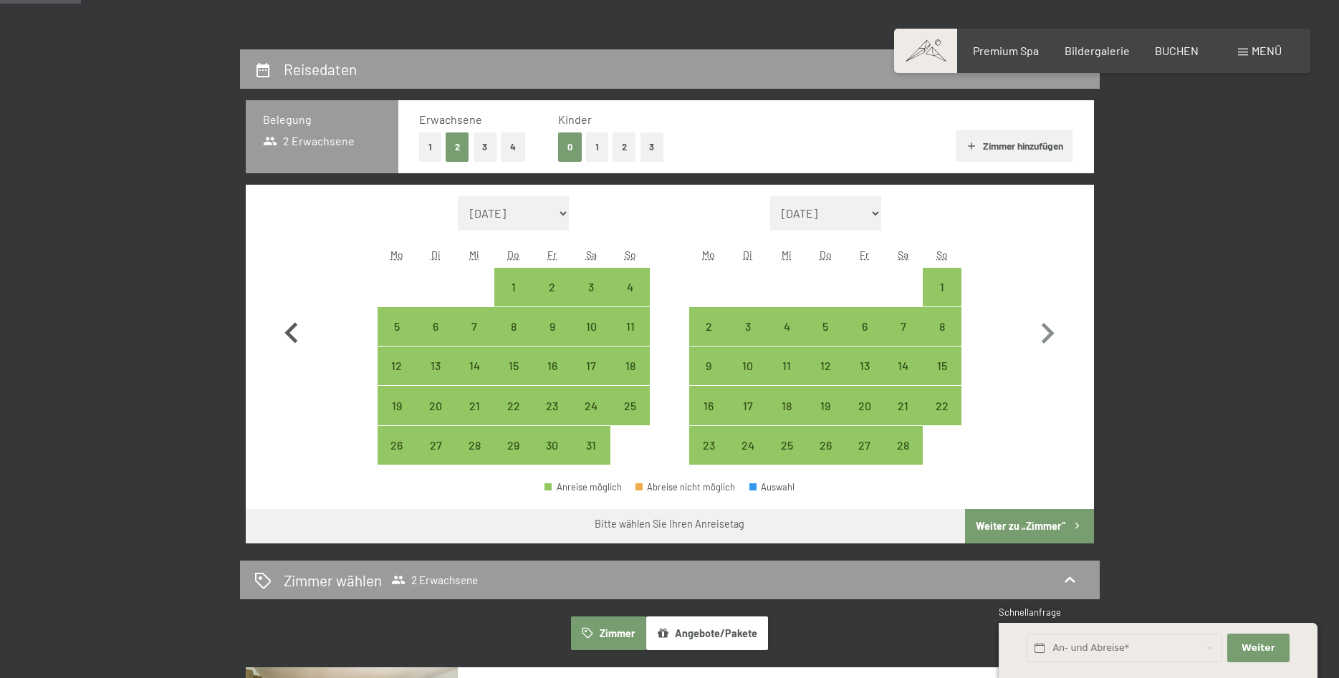
click at [280, 332] on icon "button" at bounding box center [292, 334] width 42 height 42
select select "2025-12-01"
select select "2026-01-01"
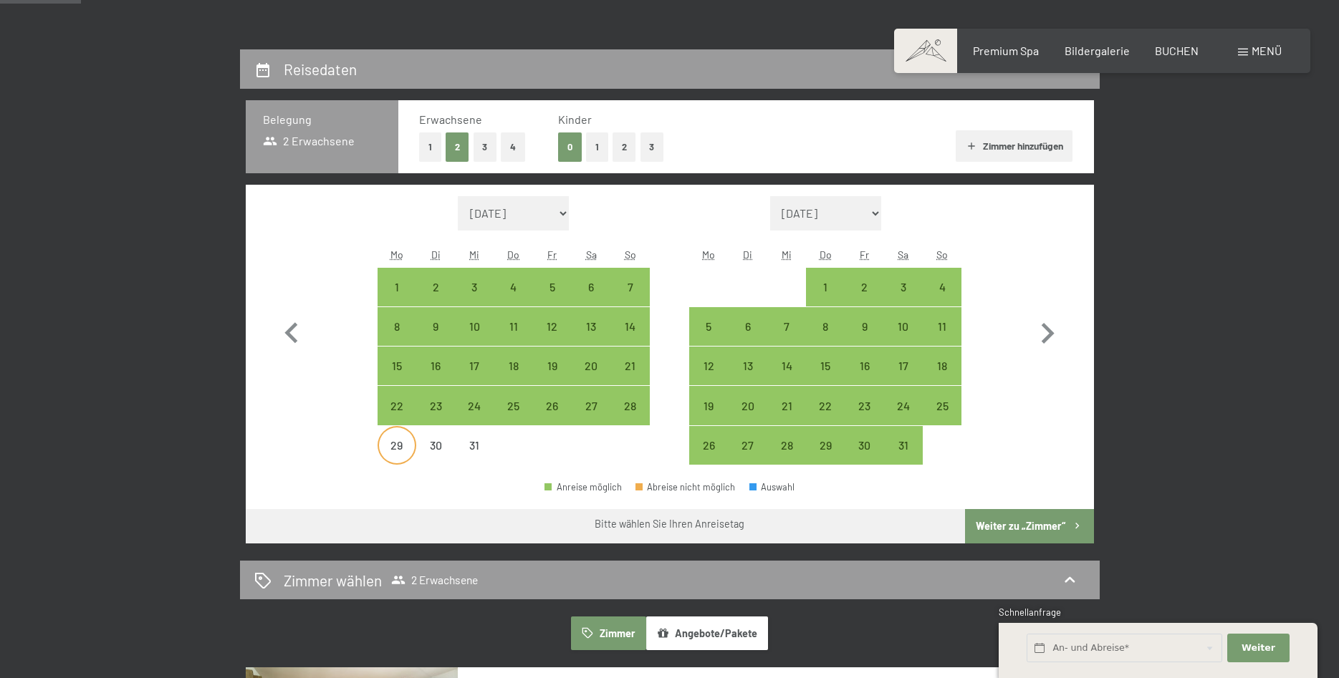
click at [398, 442] on div "29" at bounding box center [397, 458] width 36 height 36
select select "2025-12-01"
select select "2026-01-01"
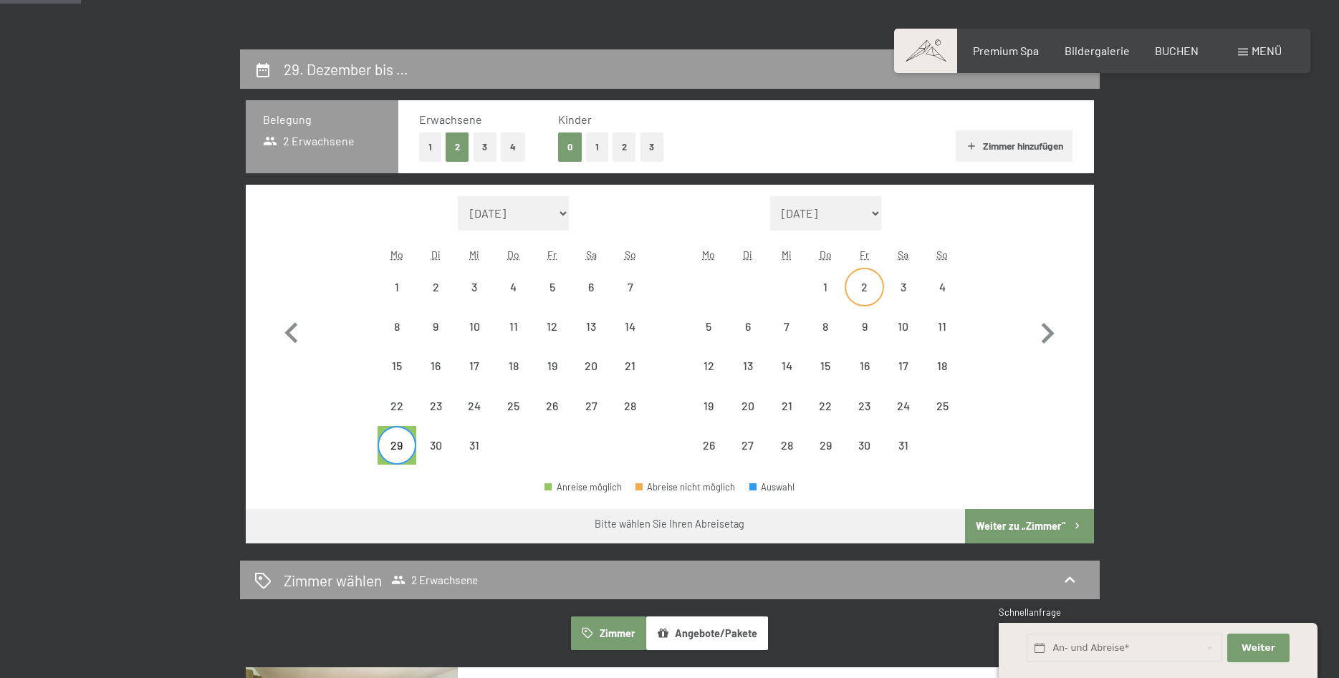
click at [867, 286] on div "2" at bounding box center [864, 299] width 36 height 36
select select "2025-12-01"
select select "2026-01-01"
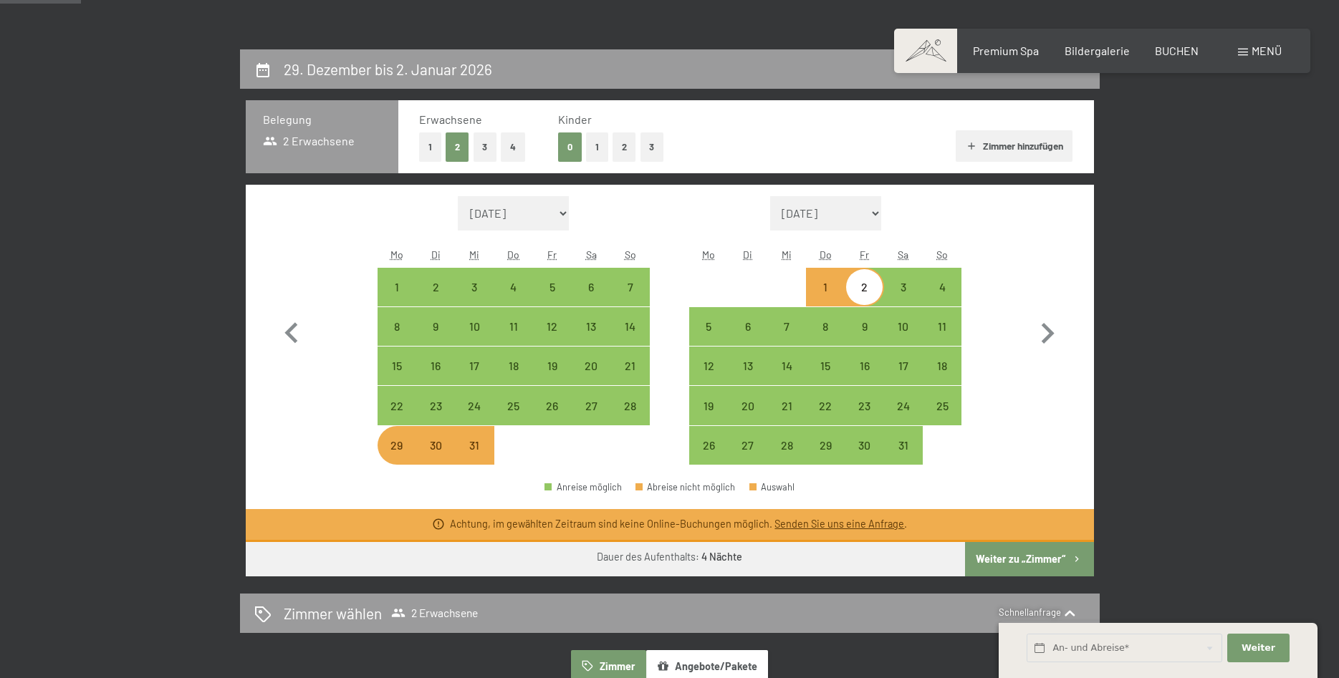
click at [976, 425] on div "Monat/Jahr August 2025 September 2025 Oktober 2025 November 2025 Dezember 2025 …" at bounding box center [669, 330] width 797 height 269
click at [814, 292] on div "1" at bounding box center [825, 299] width 36 height 36
select select "2025-12-01"
select select "2026-01-01"
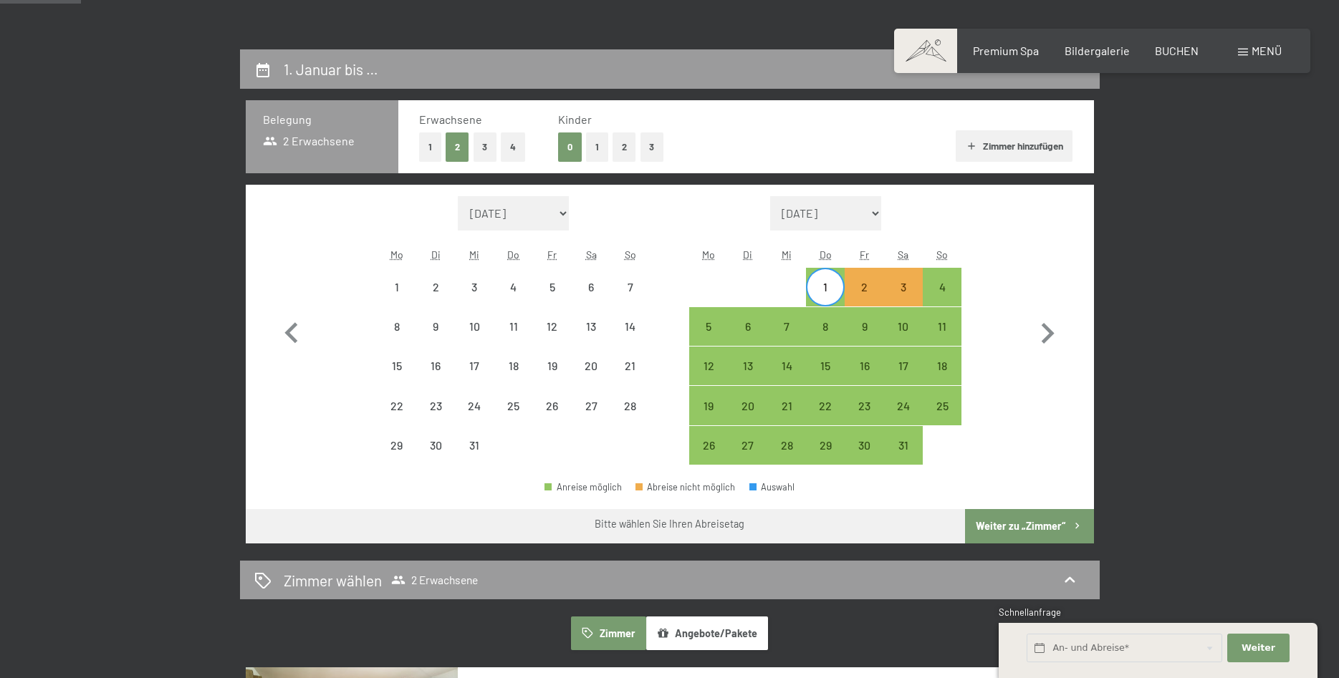
click at [607, 463] on div at bounding box center [591, 445] width 39 height 39
click at [968, 438] on div "Monat/Jahr August 2025 September 2025 Oktober 2025 November 2025 Dezember 2025 …" at bounding box center [669, 330] width 797 height 269
click at [292, 334] on icon "button" at bounding box center [292, 334] width 42 height 42
select select "2025-11-01"
select select "2025-12-01"
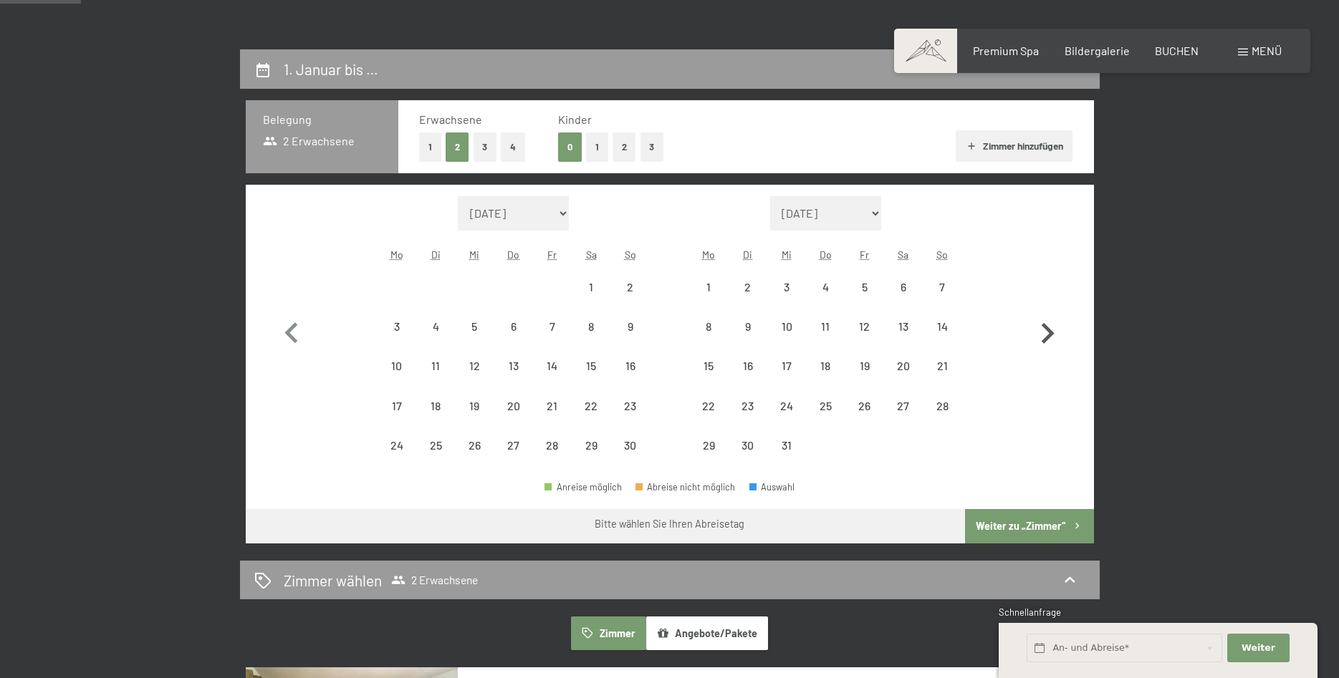
click at [1047, 335] on icon "button" at bounding box center [1047, 334] width 42 height 42
select select "2025-12-01"
select select "2026-01-01"
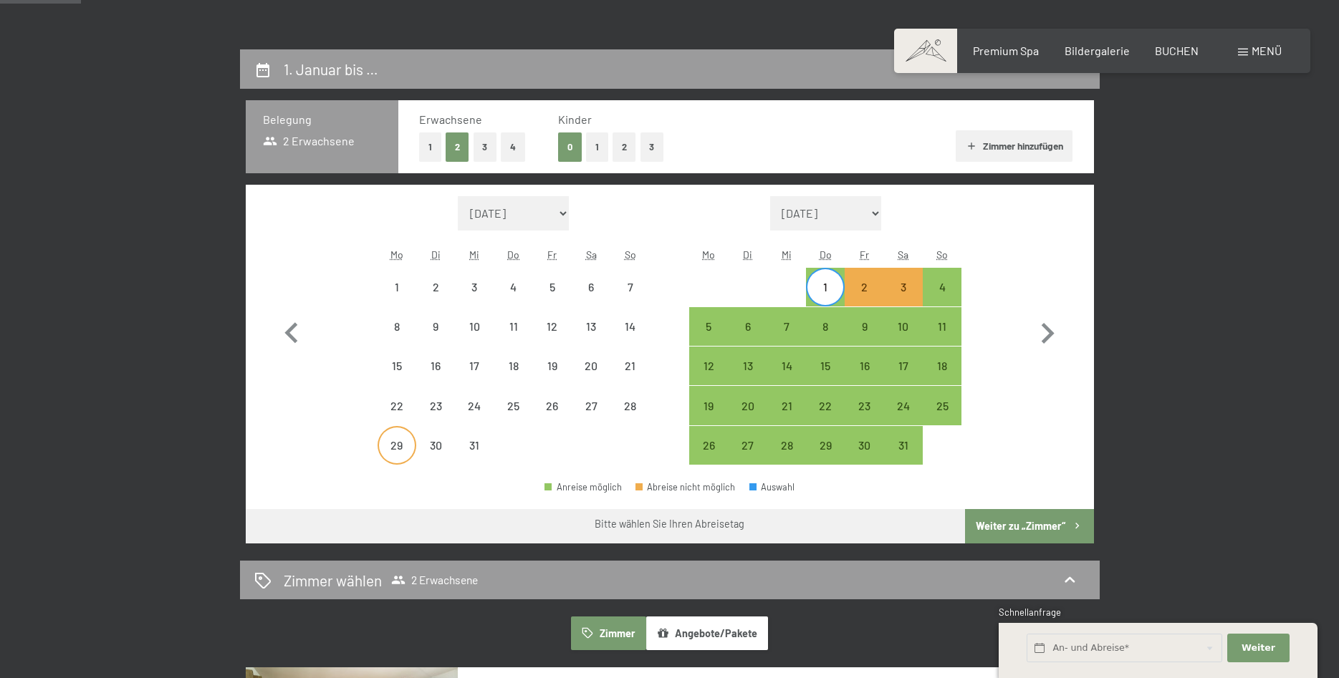
click at [398, 438] on div "29" at bounding box center [397, 446] width 36 height 36
select select "2025-12-01"
select select "2026-01-01"
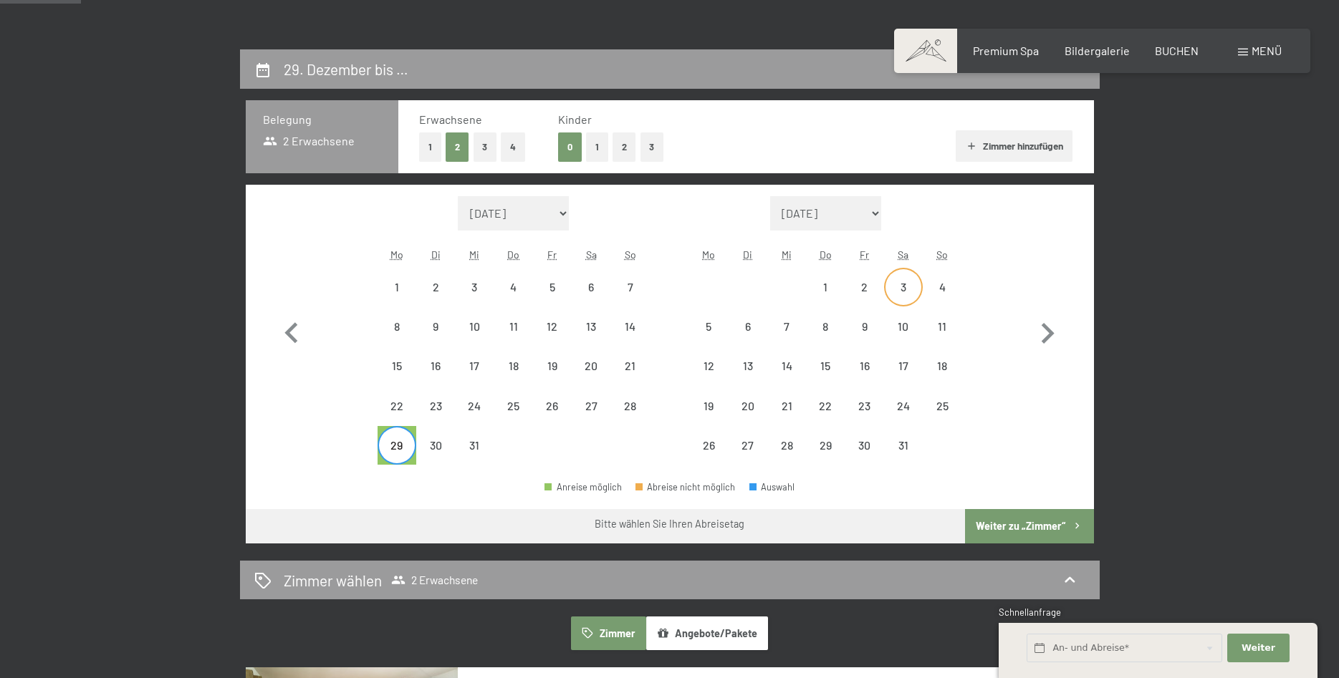
click at [898, 289] on div "3" at bounding box center [903, 299] width 36 height 36
select select "2025-12-01"
select select "2026-01-01"
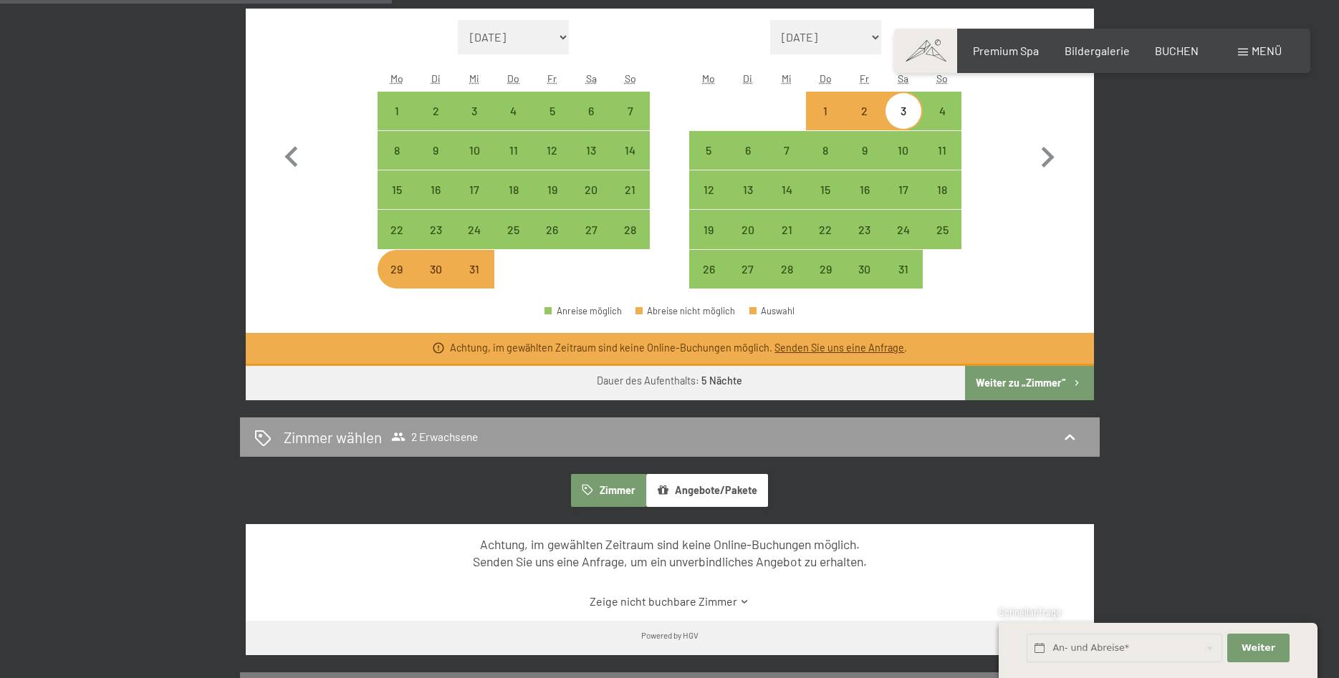
scroll to position [438, 0]
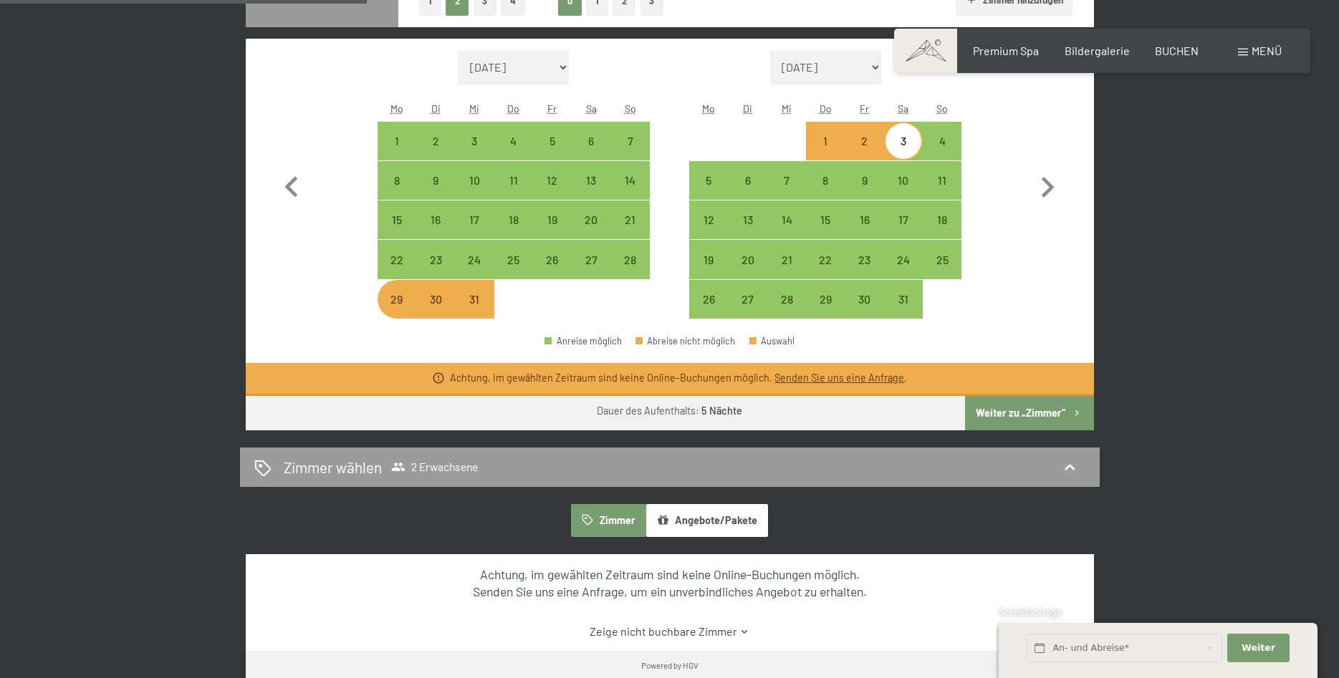
click at [1261, 52] on span "Menü" at bounding box center [1266, 51] width 30 height 14
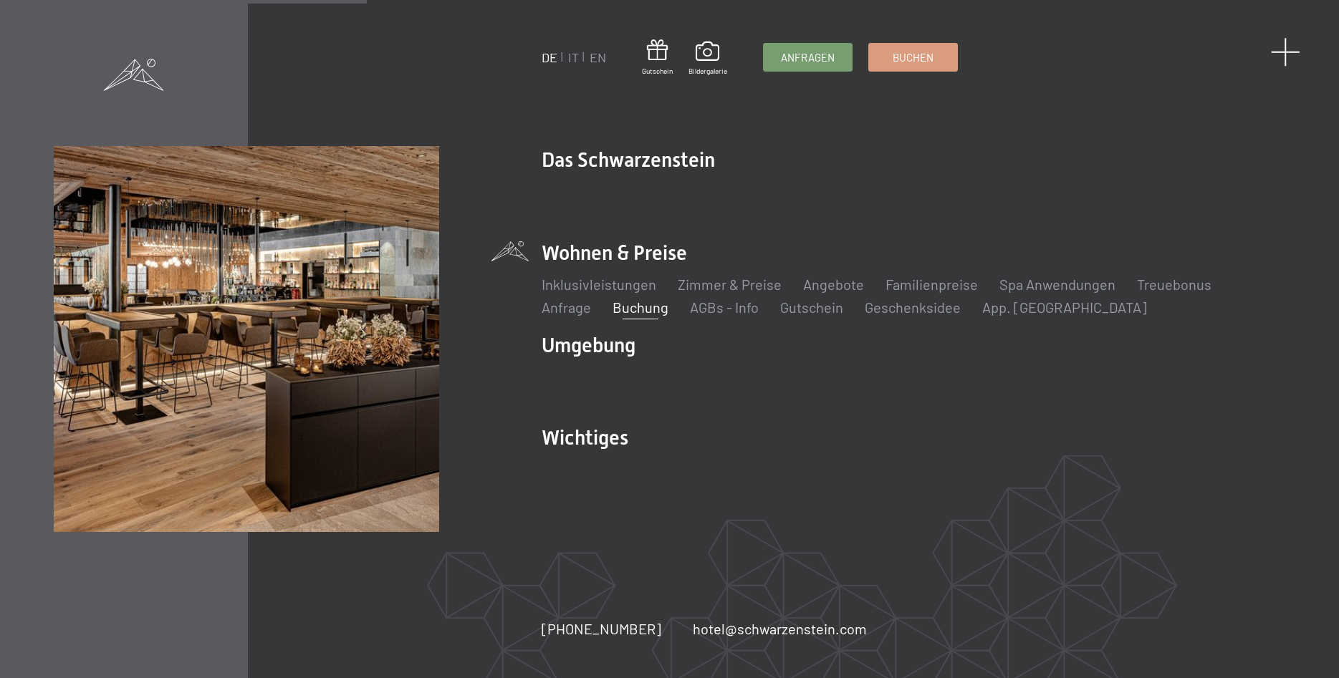
click at [1278, 51] on span at bounding box center [1285, 51] width 29 height 29
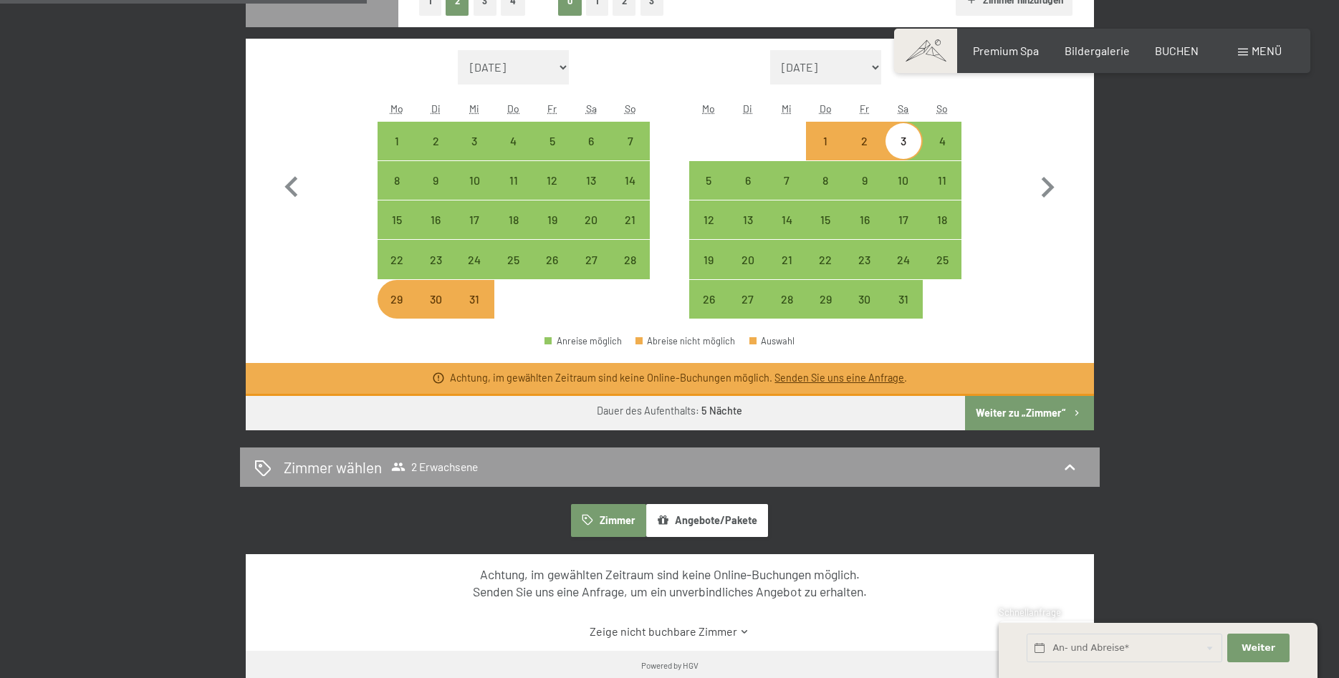
click at [390, 305] on div "29" at bounding box center [397, 312] width 36 height 36
select select "2025-12-01"
select select "2026-01-01"
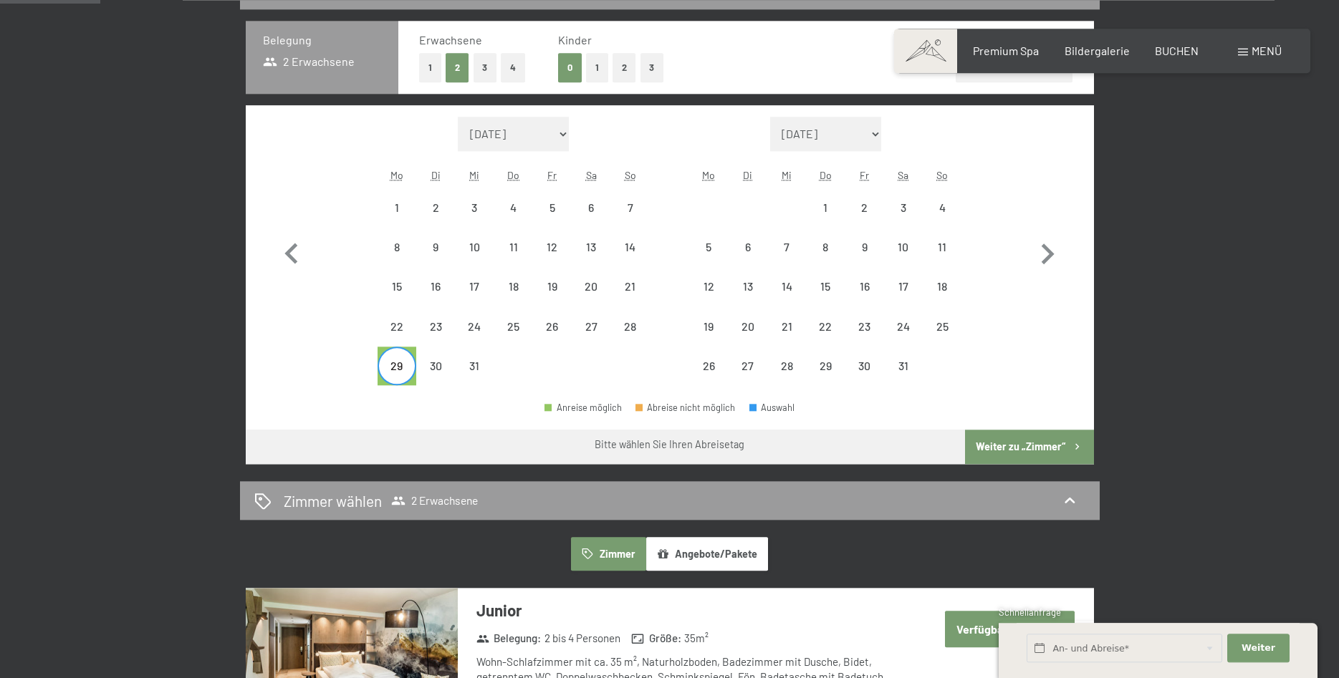
scroll to position [365, 0]
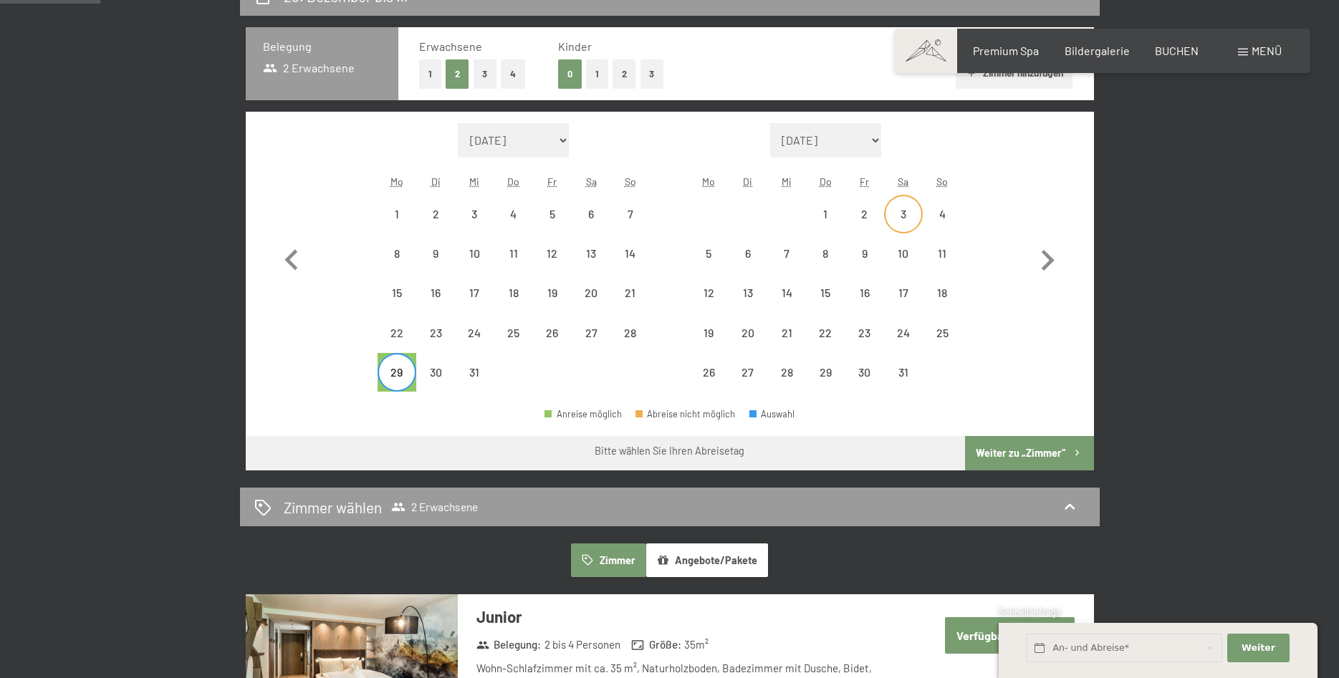
click at [897, 217] on div "3" at bounding box center [903, 226] width 36 height 36
select select "2025-12-01"
select select "2026-01-01"
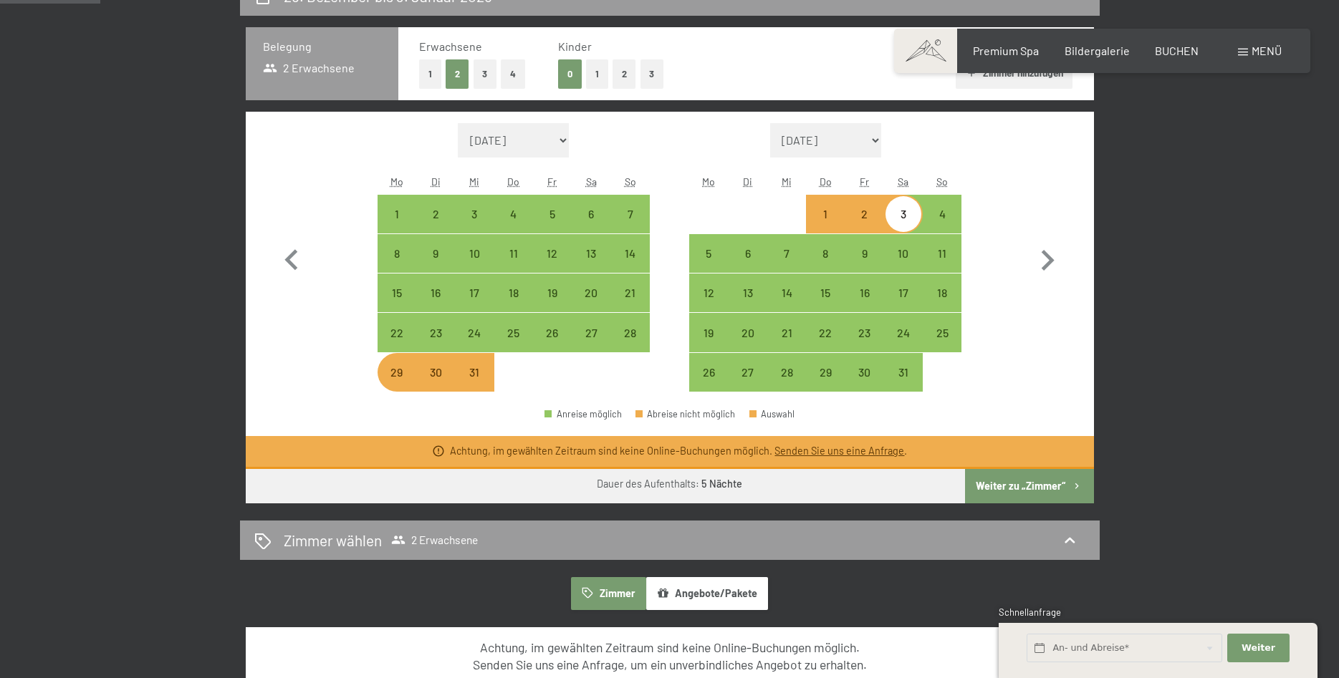
click at [1017, 486] on button "Weiter zu „Zimmer“" at bounding box center [1029, 486] width 128 height 34
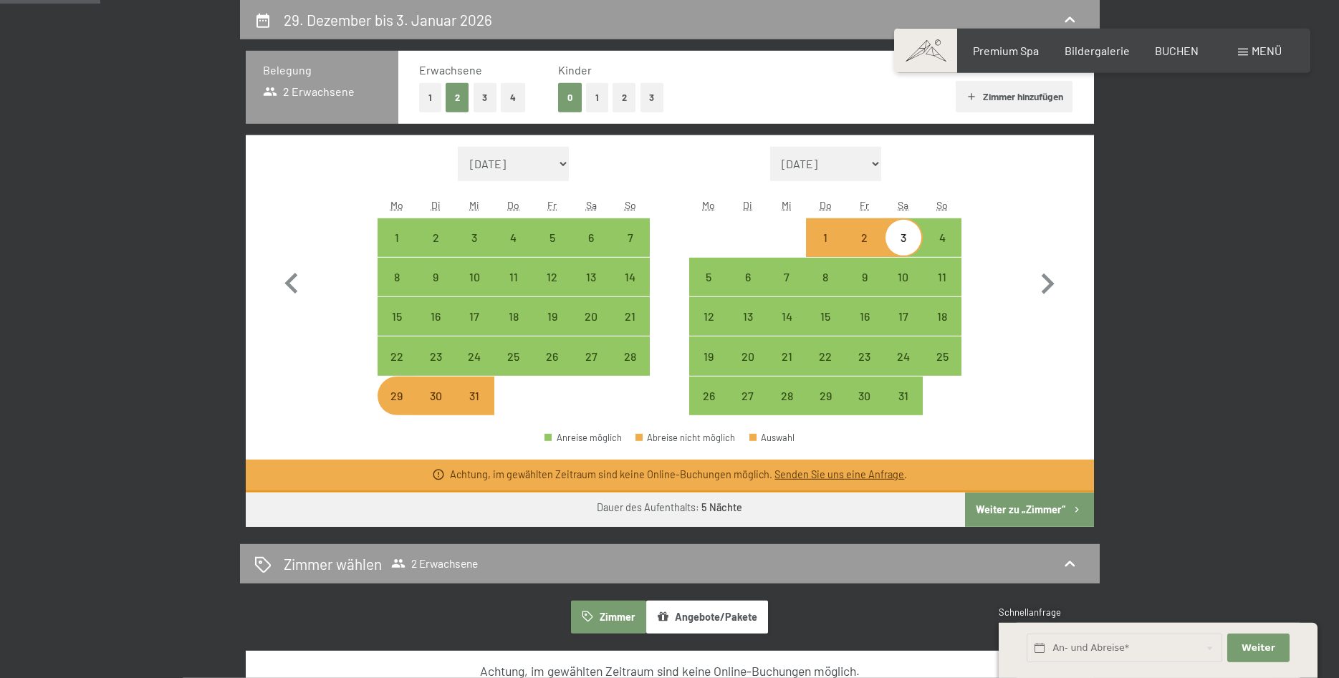
select select "2025-12-01"
select select "2026-01-01"
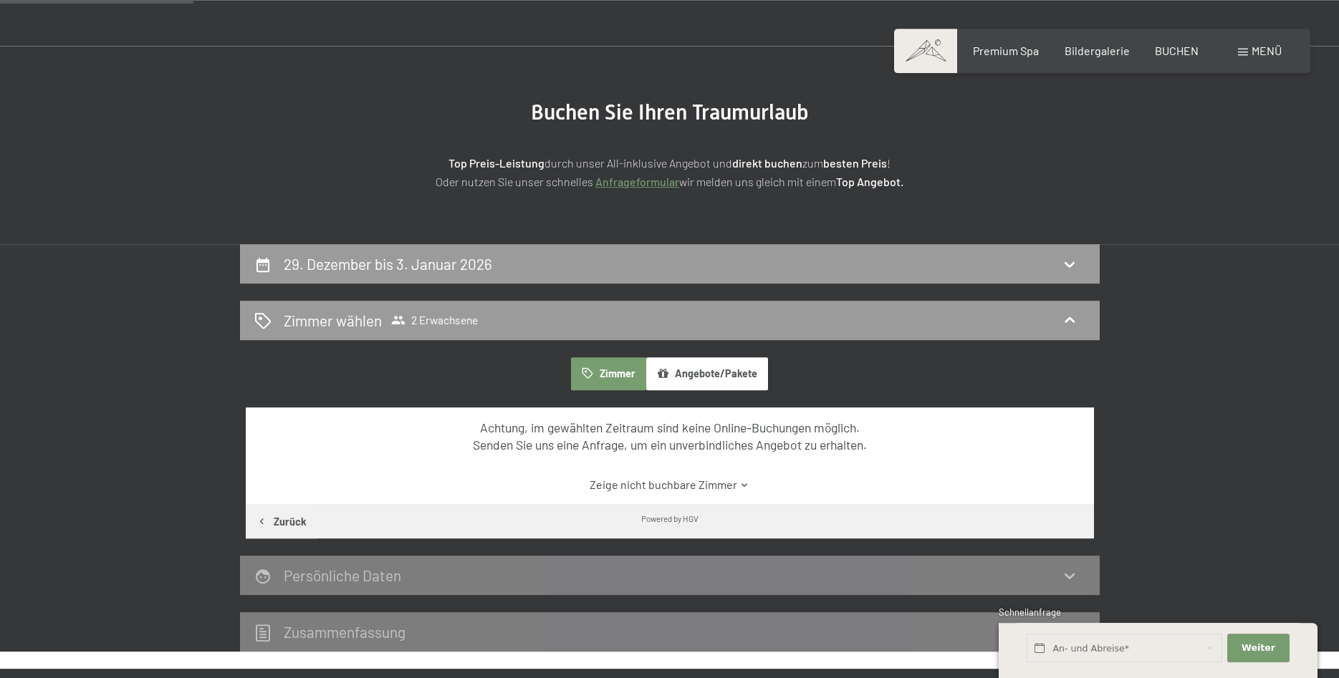
scroll to position [161, 0]
